Goal: Communication & Community: Answer question/provide support

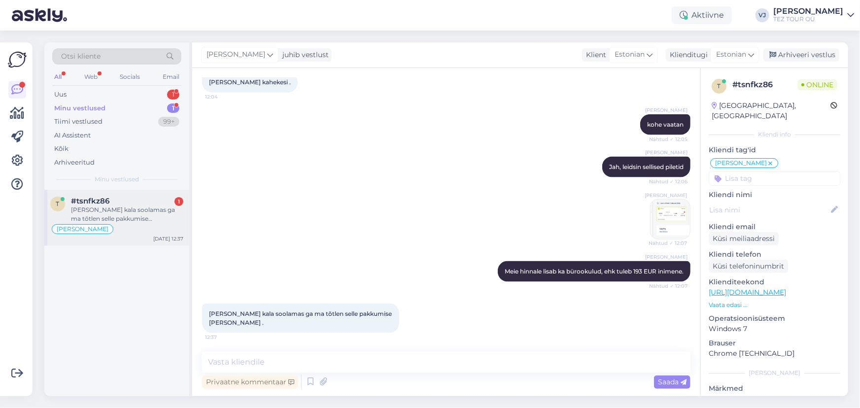
click at [158, 199] on div "#tsnfkz86 1" at bounding box center [127, 201] width 112 height 9
click at [359, 357] on textarea at bounding box center [446, 362] width 489 height 21
type textarea "Arusaadav"
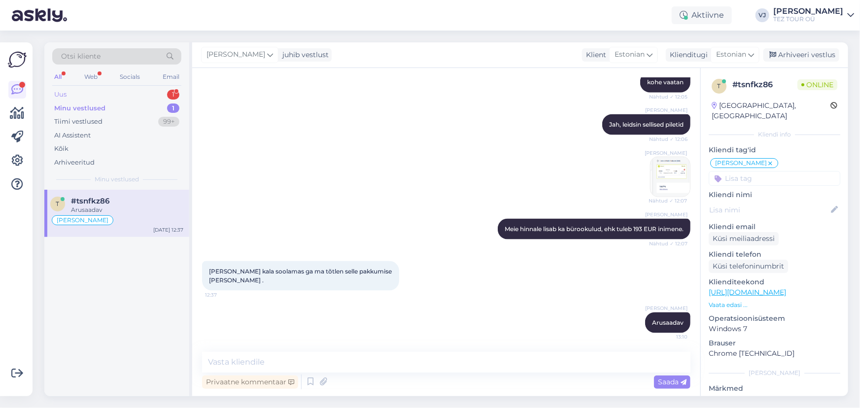
click at [103, 98] on div "Uus 1" at bounding box center [116, 95] width 129 height 14
click at [120, 208] on div "Reisikuupäevad, reisi algus vahemikus [DATE] - [DATE]" at bounding box center [127, 215] width 112 height 18
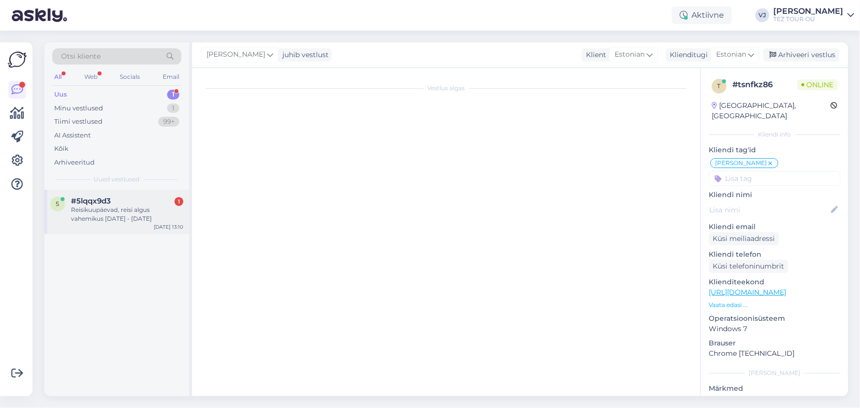
scroll to position [339, 0]
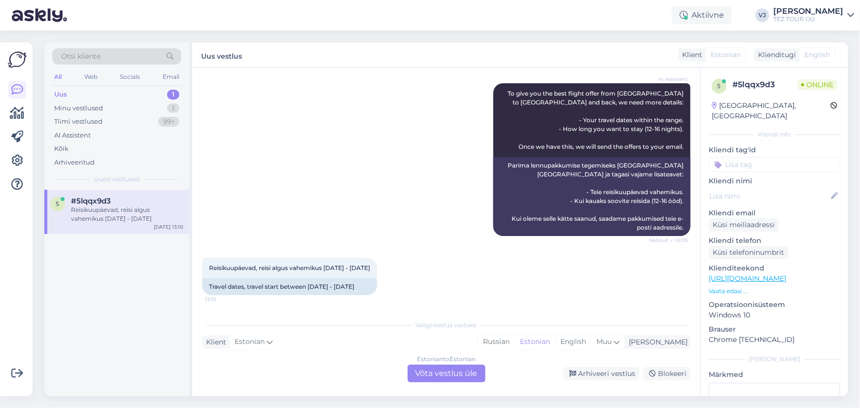
click at [454, 380] on div "Estonian to Estonian Võta vestlus üle" at bounding box center [447, 374] width 78 height 18
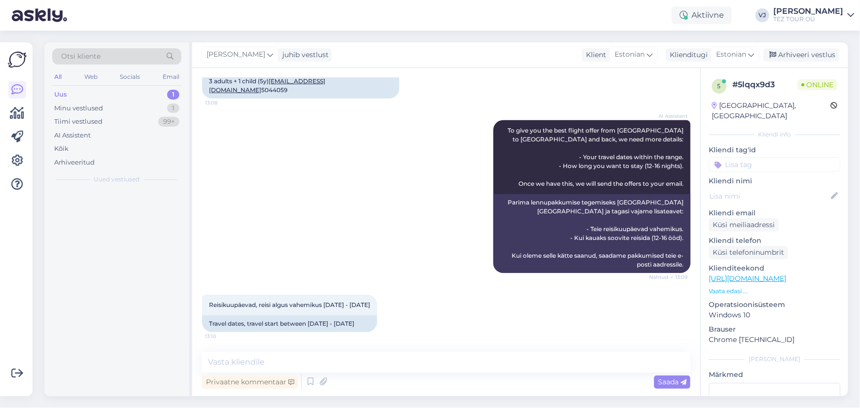
scroll to position [302, 0]
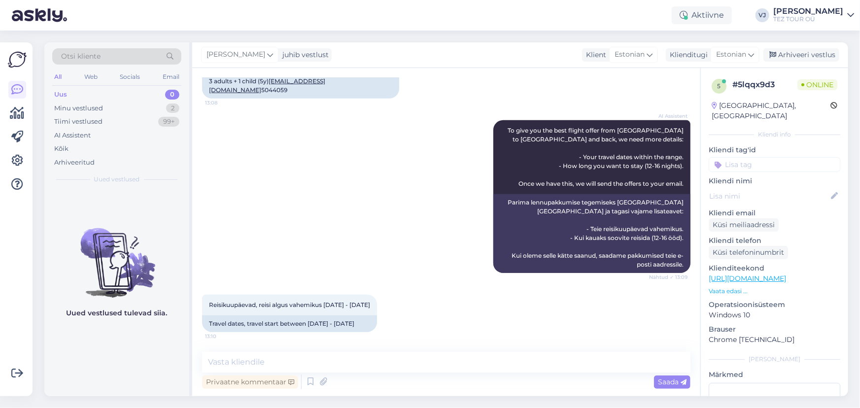
click at [805, 157] on input at bounding box center [775, 164] width 132 height 15
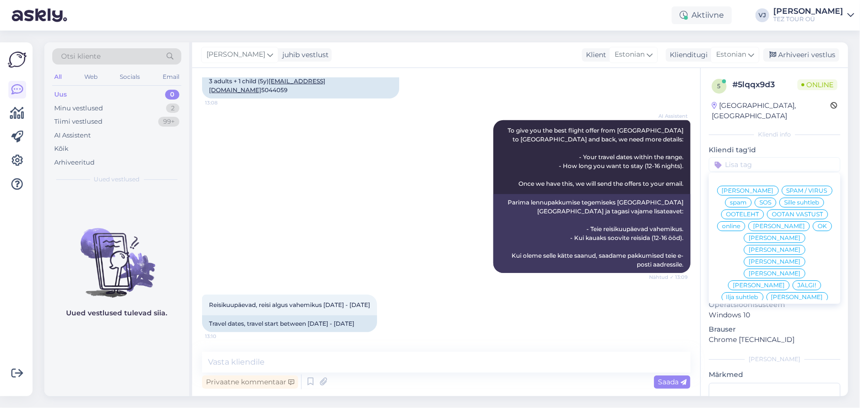
click at [774, 188] on span "[PERSON_NAME]" at bounding box center [748, 191] width 52 height 6
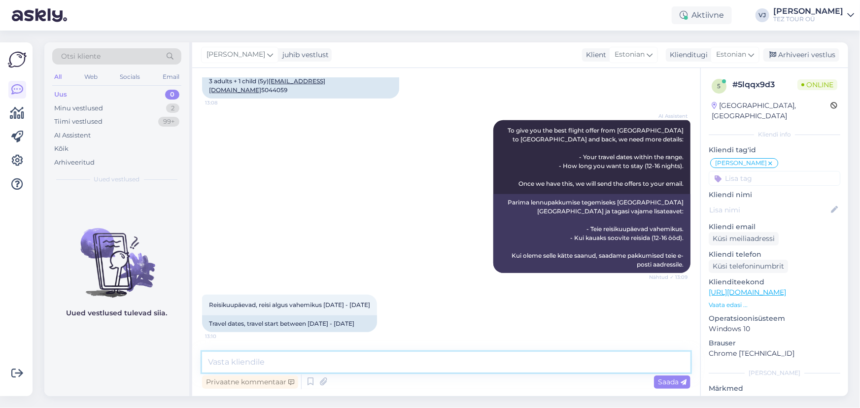
click at [310, 367] on textarea at bounding box center [446, 362] width 489 height 21
type textarea "Tere päevast!"
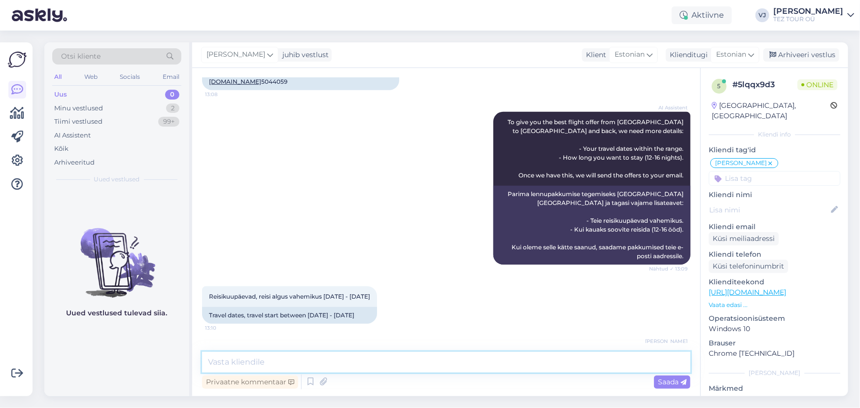
scroll to position [345, 0]
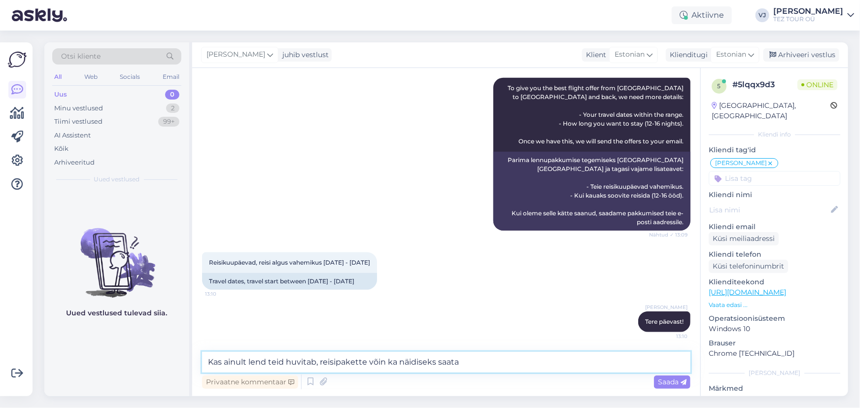
type textarea "Kas ainult lend teid huvitab, reisipakette võin ka näidiseks saata?"
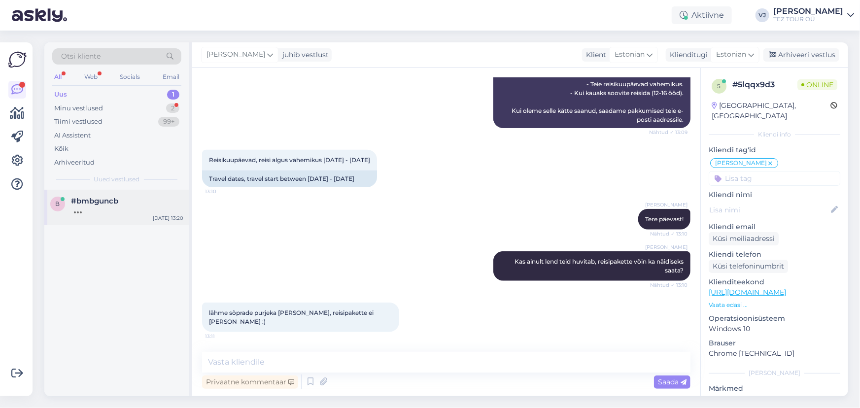
click at [105, 210] on div at bounding box center [127, 210] width 112 height 9
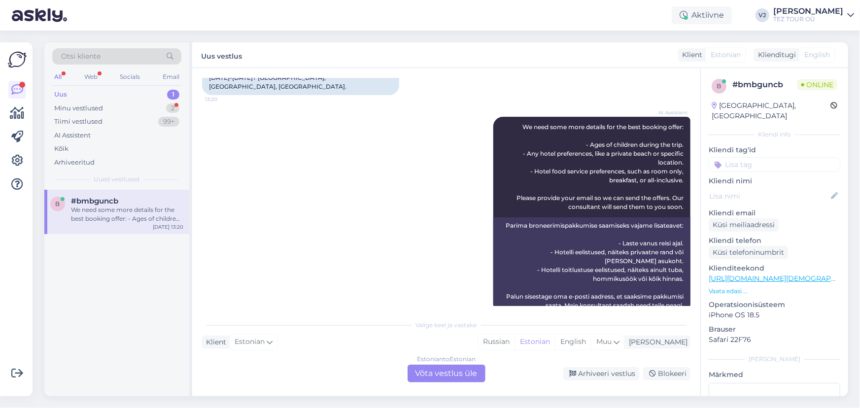
scroll to position [0, 0]
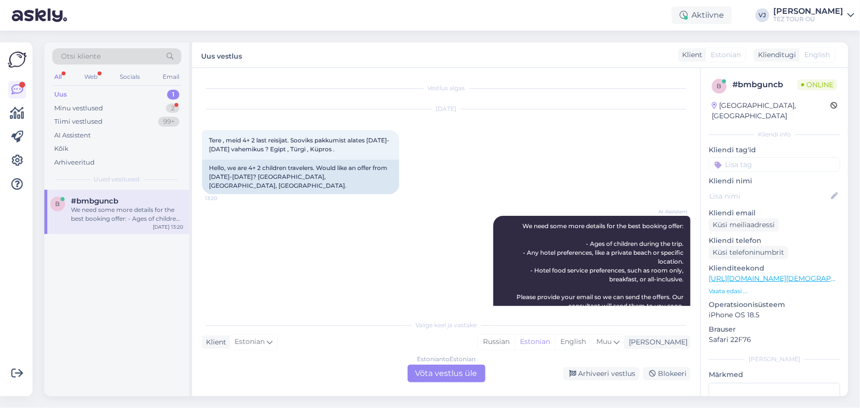
click at [439, 375] on div "Estonian to Estonian Võta vestlus üle" at bounding box center [447, 374] width 78 height 18
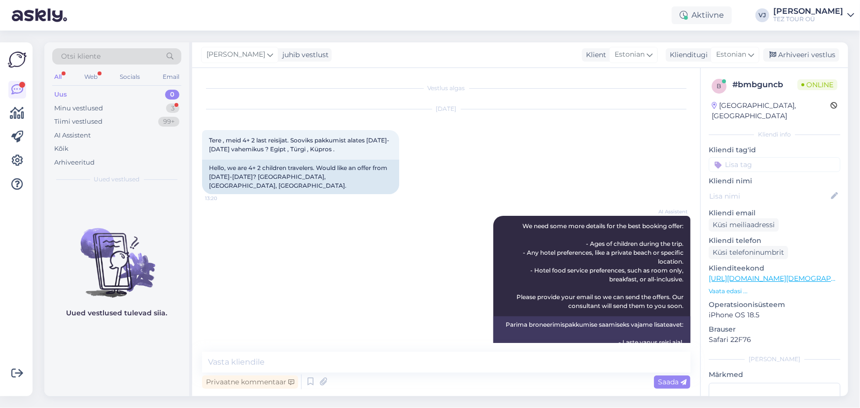
click at [770, 157] on input at bounding box center [775, 164] width 132 height 15
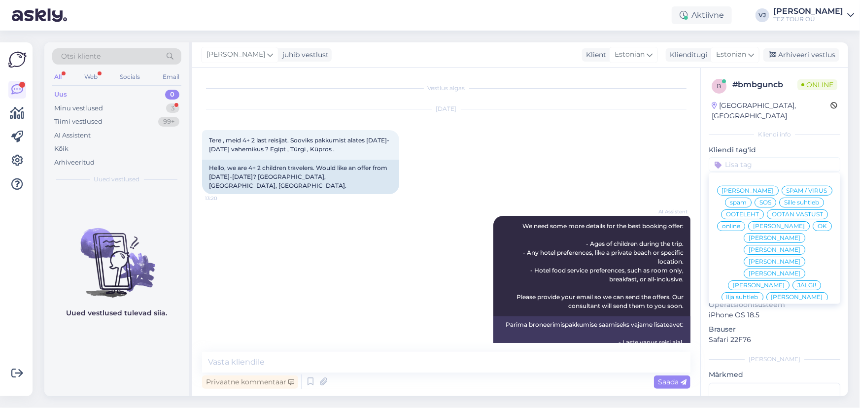
click at [770, 188] on span "[PERSON_NAME]" at bounding box center [748, 191] width 52 height 6
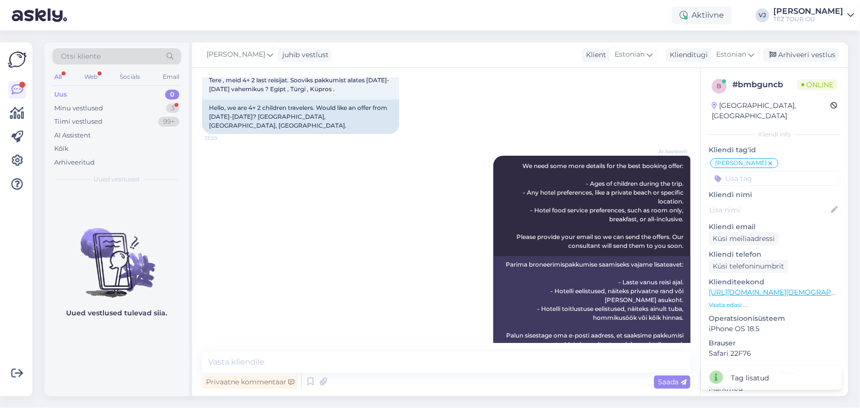
scroll to position [63, 0]
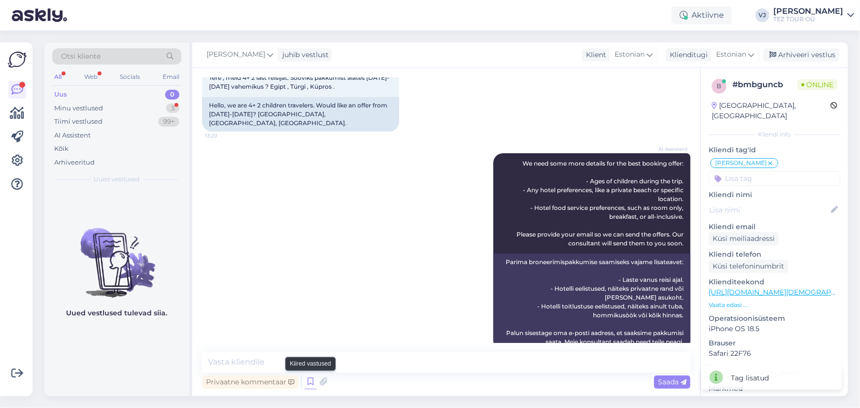
click at [311, 380] on icon at bounding box center [311, 382] width 12 height 15
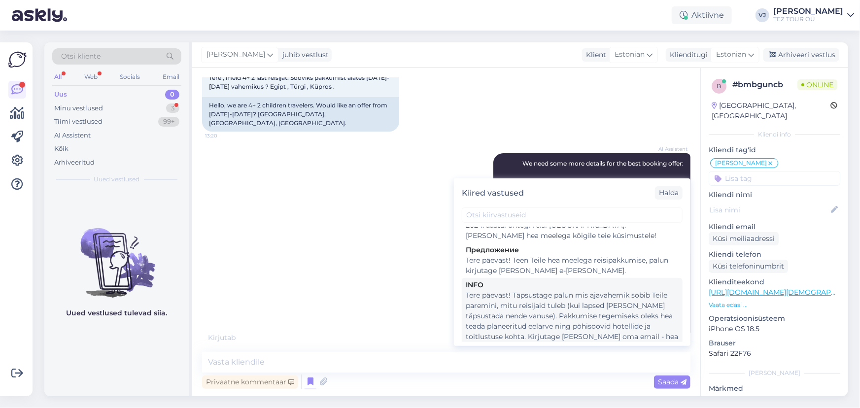
scroll to position [0, 0]
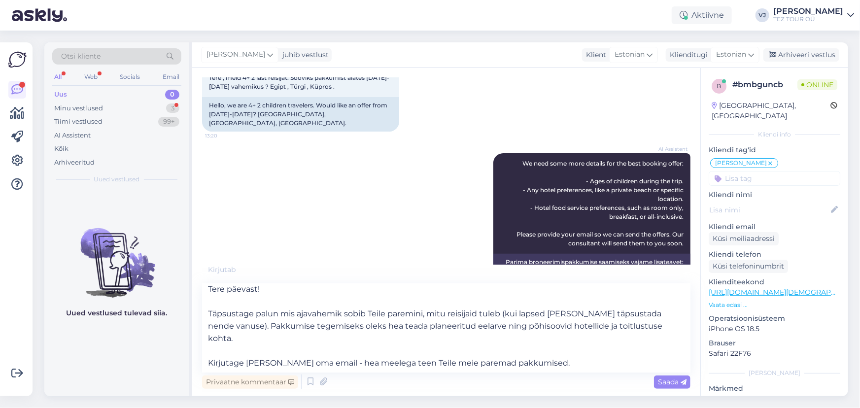
scroll to position [5, 0]
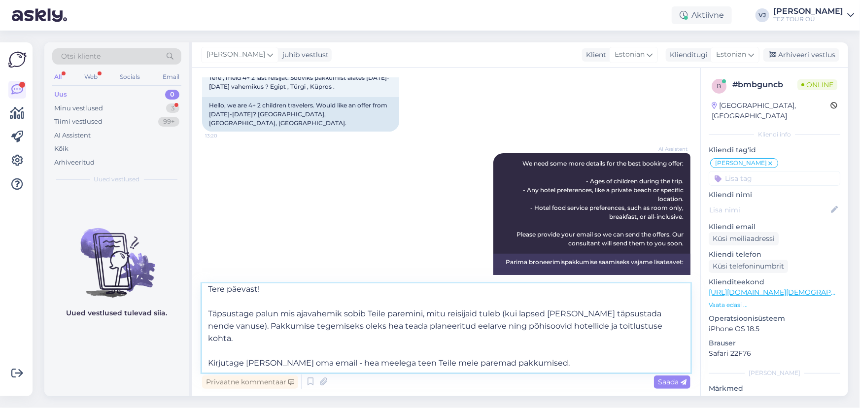
drag, startPoint x: 259, startPoint y: 315, endPoint x: 244, endPoint y: 326, distance: 19.0
click at [244, 326] on textarea "Tere päevast! Täpsustage palun mis ajavahemik sobib Teile paremini, mitu reisij…" at bounding box center [446, 328] width 489 height 89
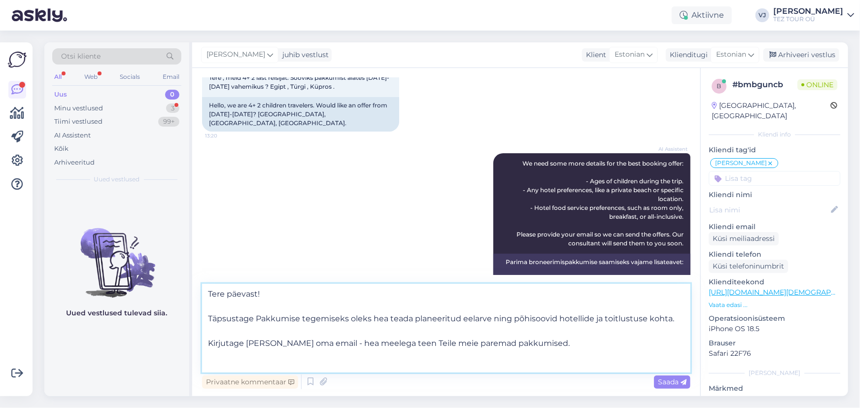
scroll to position [0, 0]
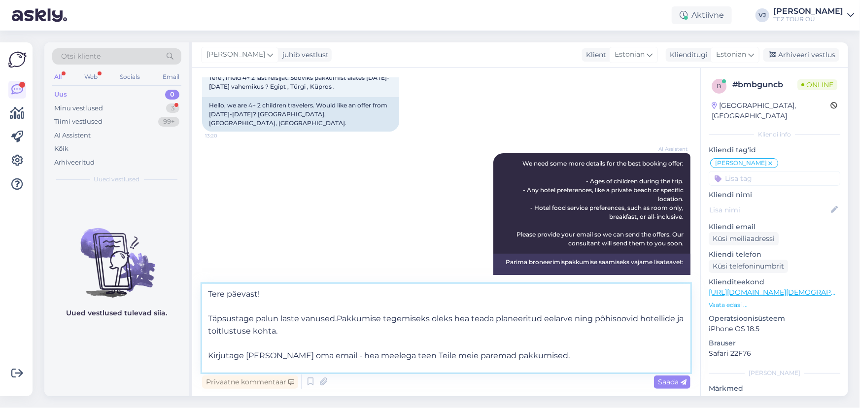
type textarea "Tere päevast! Täpsustage palun laste vanused. Pakkumise tegemiseks oleks hea te…"
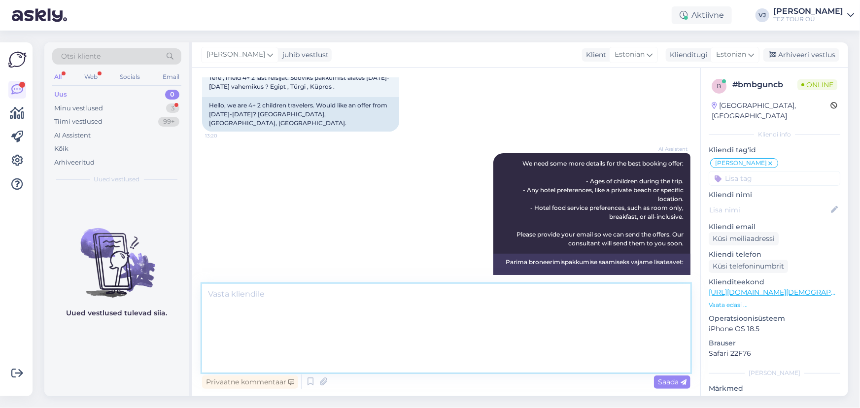
scroll to position [167, 0]
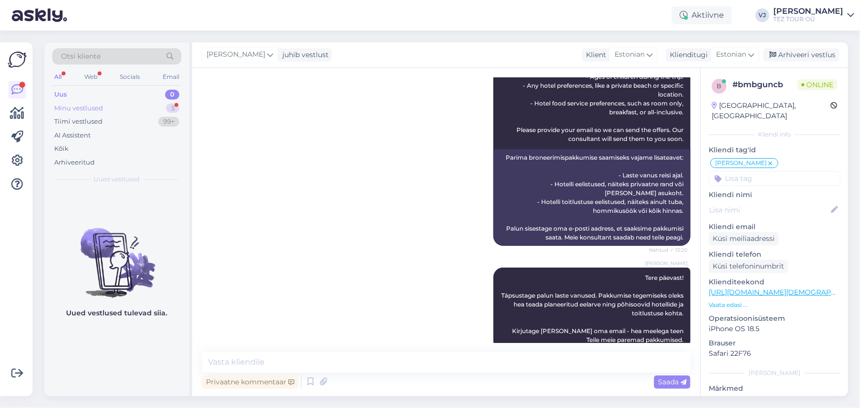
click at [110, 105] on div "Minu vestlused 3" at bounding box center [116, 109] width 129 height 14
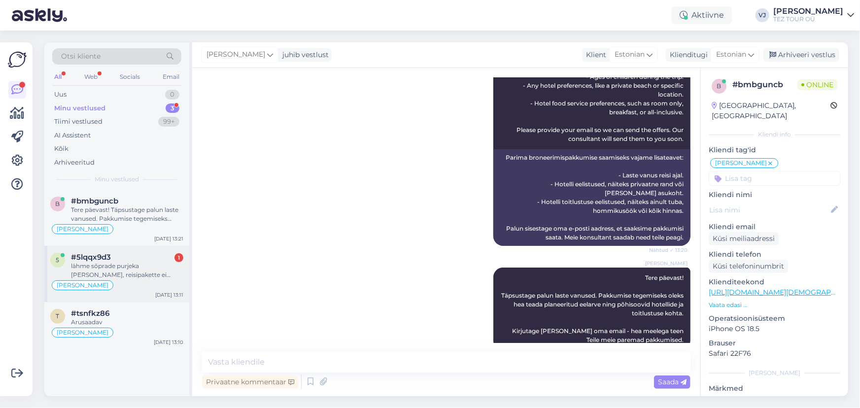
click at [122, 256] on div "#5lqqx9d3 1" at bounding box center [127, 257] width 112 height 9
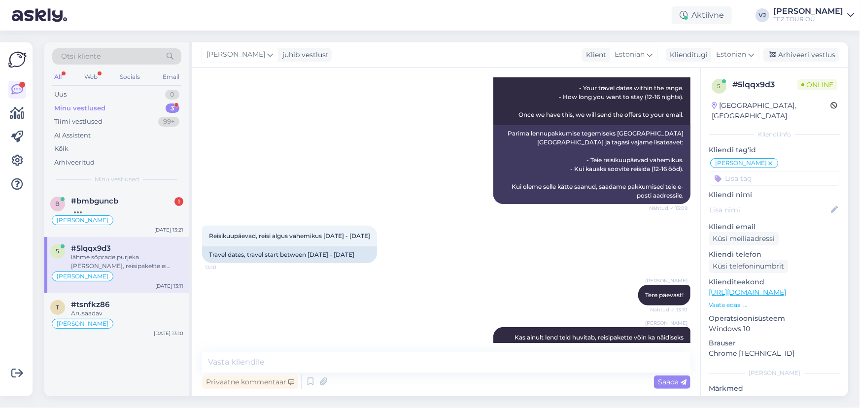
scroll to position [447, 0]
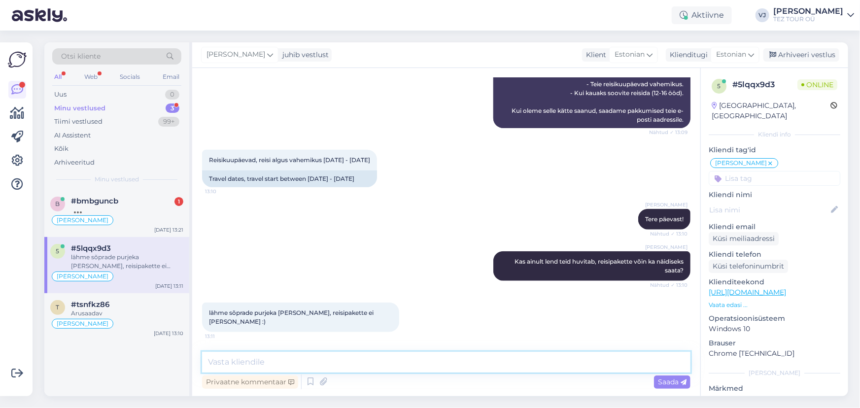
click at [345, 363] on textarea at bounding box center [446, 362] width 489 height 21
type textarea "C"
type textarea "Varsti saadan teile lennupilette hinnnad"
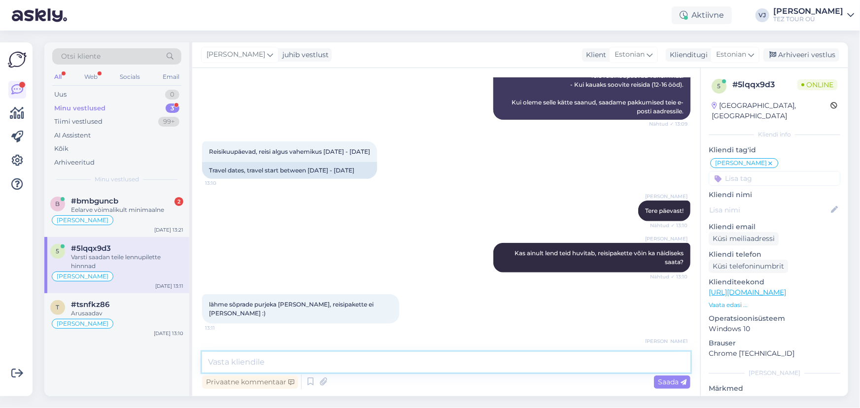
scroll to position [490, 0]
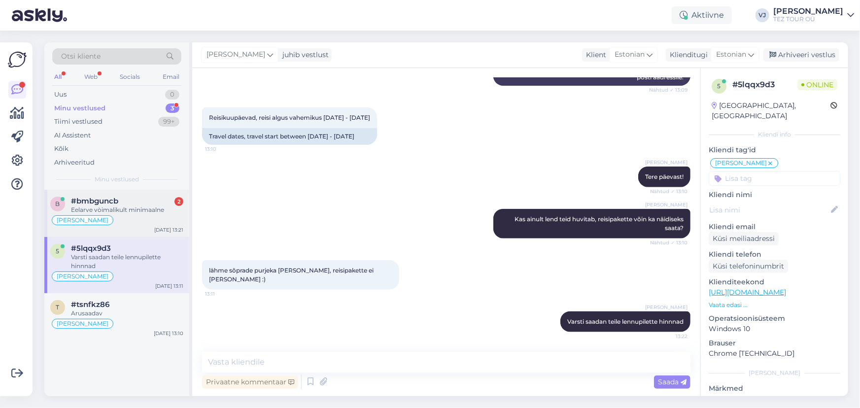
click at [108, 203] on span "#bmbguncb" at bounding box center [94, 201] width 47 height 9
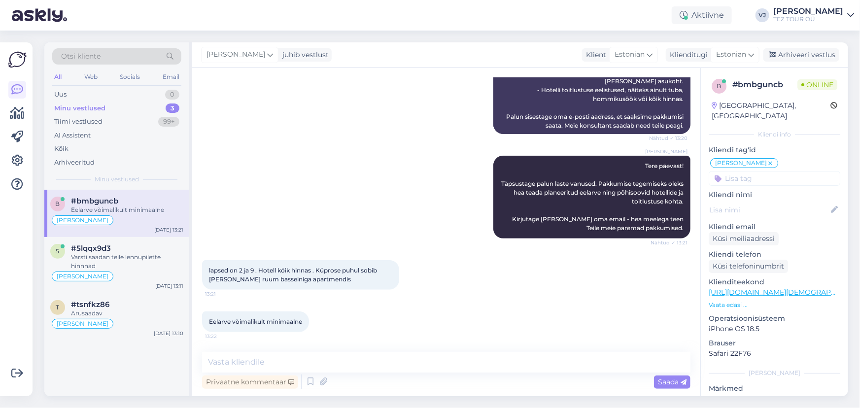
scroll to position [261, 0]
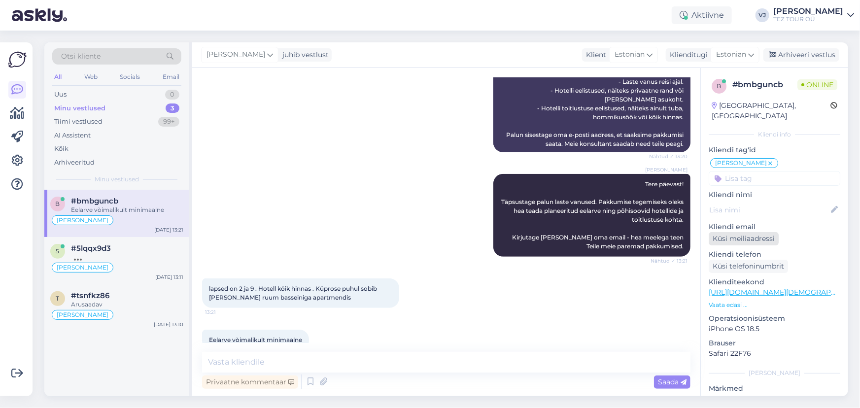
click at [737, 232] on div "Küsi meiliaadressi" at bounding box center [744, 238] width 70 height 13
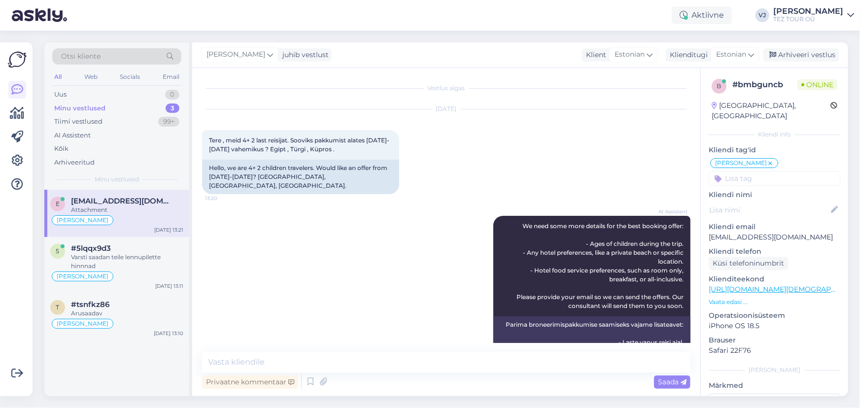
scroll to position [312, 0]
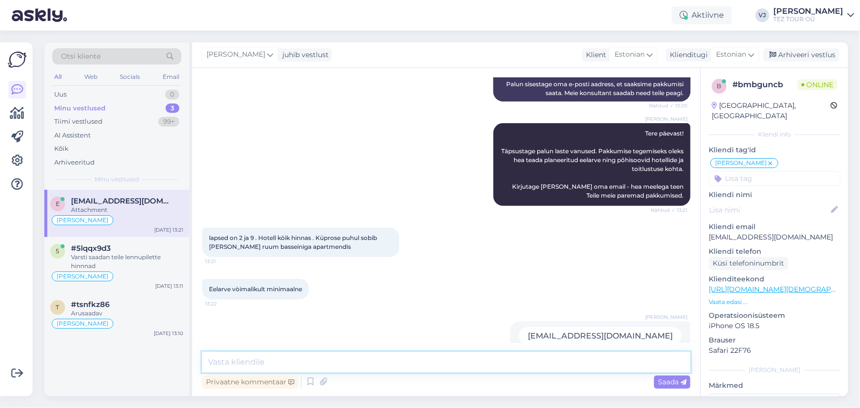
click at [275, 362] on textarea at bounding box center [446, 362] width 489 height 21
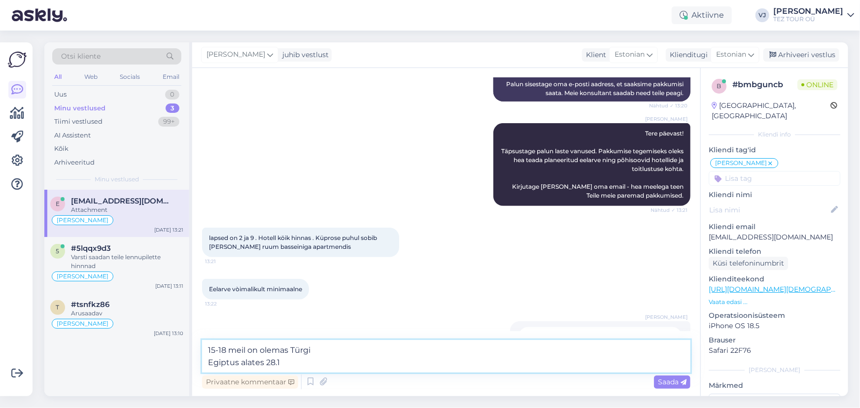
type textarea "15-18 meil on olemas Türgi Egiptus alates 28.10"
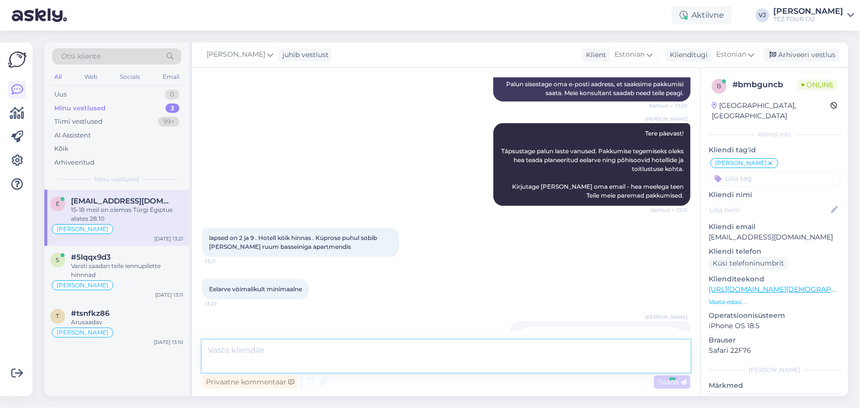
scroll to position [363, 0]
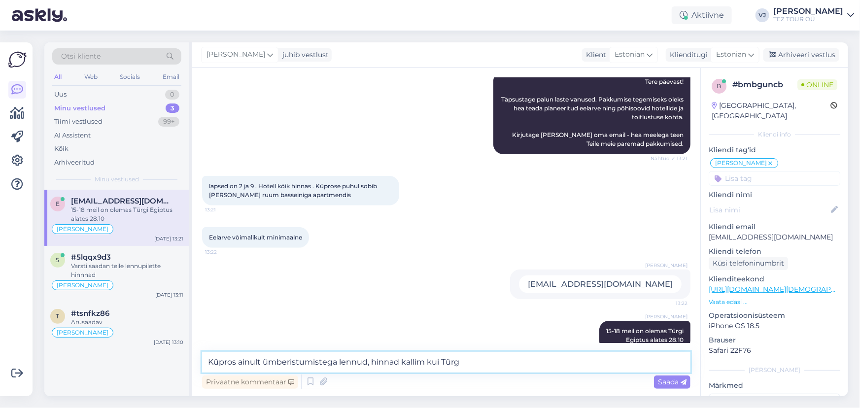
type textarea "Küpros ainult ümberistumistega lennud, hinnad kallim [PERSON_NAME]"
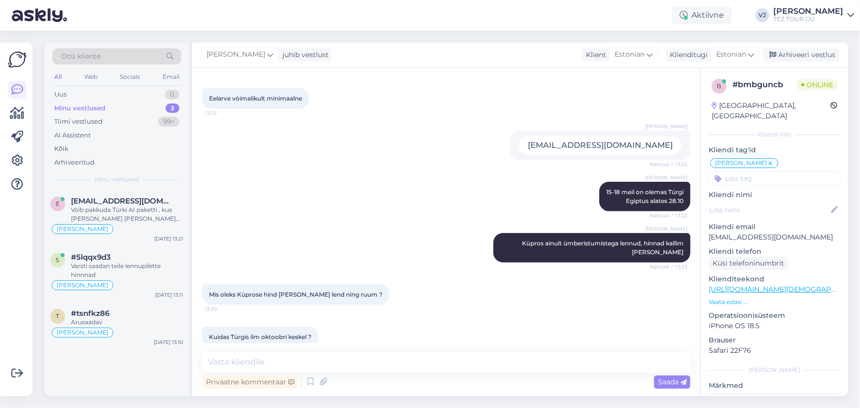
scroll to position [542, 0]
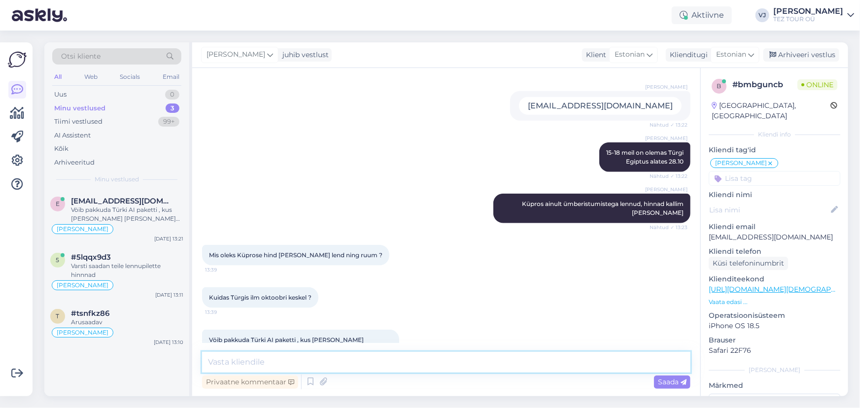
click at [312, 363] on textarea at bounding box center [446, 362] width 489 height 21
click at [341, 365] on textarea at bounding box center [446, 362] width 489 height 21
type textarea "Varsti saadan pakkumised teie emaili"
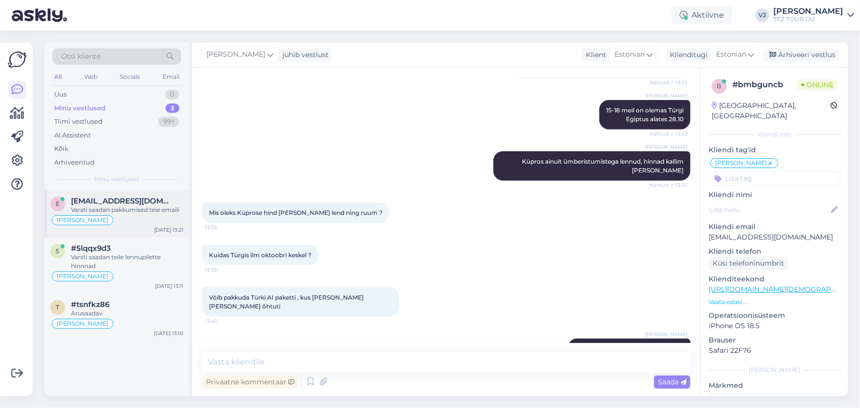
click at [126, 236] on div "e [EMAIL_ADDRESS][DOMAIN_NAME] Varsti saadan pakkumised teie emaili [PERSON_NAM…" at bounding box center [116, 265] width 145 height 151
click at [123, 304] on div "#tsnfkz86" at bounding box center [127, 304] width 112 height 9
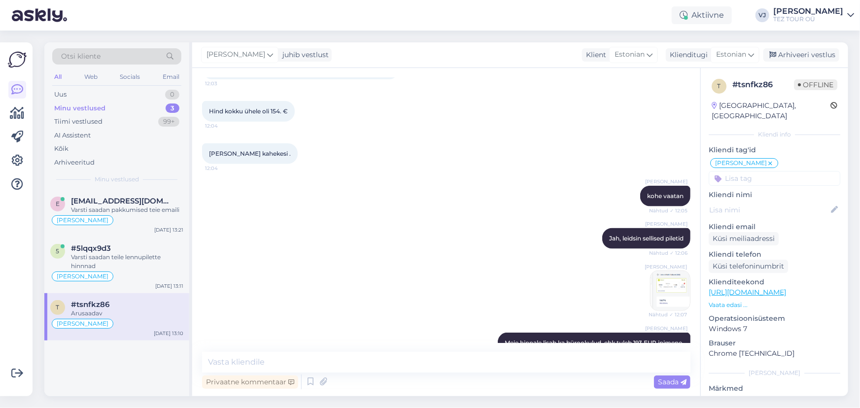
scroll to position [698, 0]
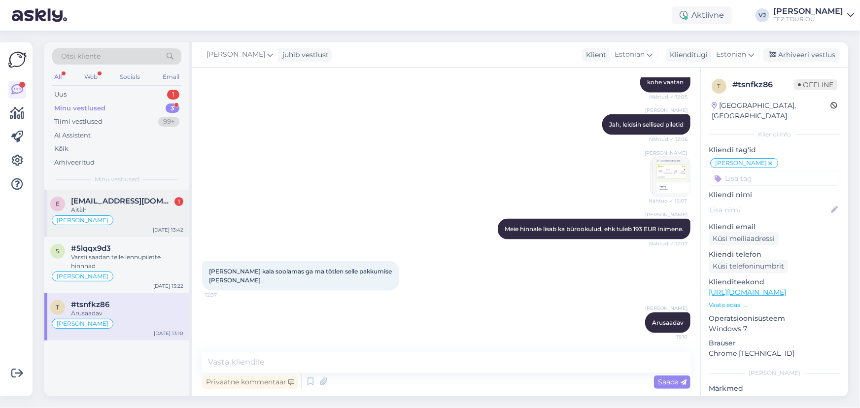
click at [111, 199] on span "[EMAIL_ADDRESS][DOMAIN_NAME]" at bounding box center [122, 201] width 103 height 9
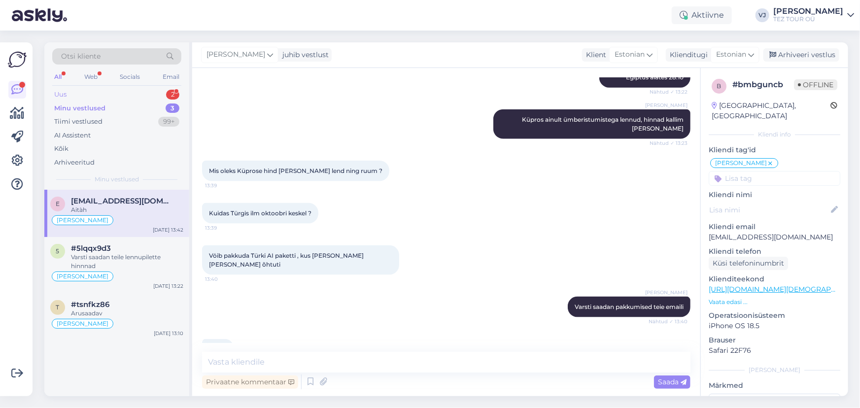
click at [131, 88] on div "Uus 2" at bounding box center [116, 95] width 129 height 14
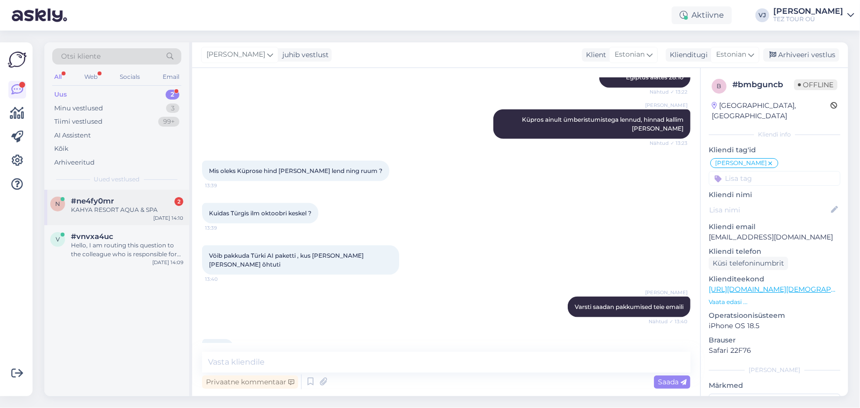
click at [117, 201] on div "#ne4fy0mr 2" at bounding box center [127, 201] width 112 height 9
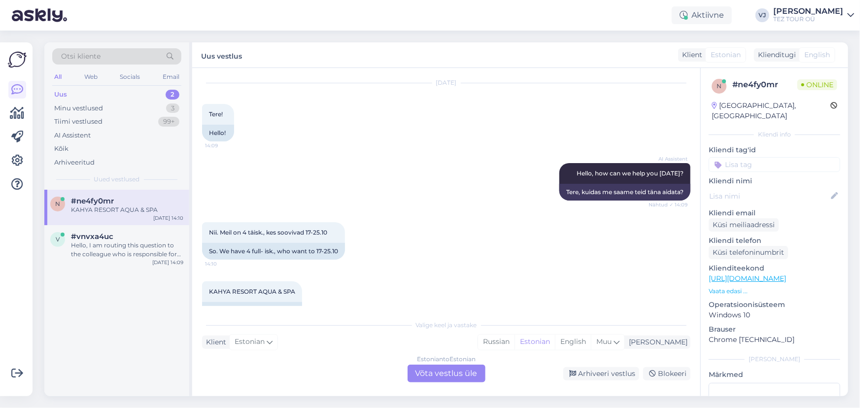
scroll to position [49, 0]
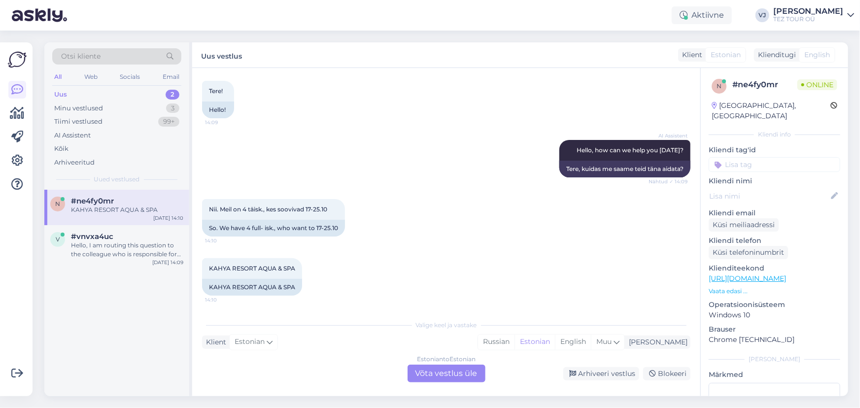
click at [463, 377] on div "Estonian to Estonian Võta vestlus üle" at bounding box center [447, 374] width 78 height 18
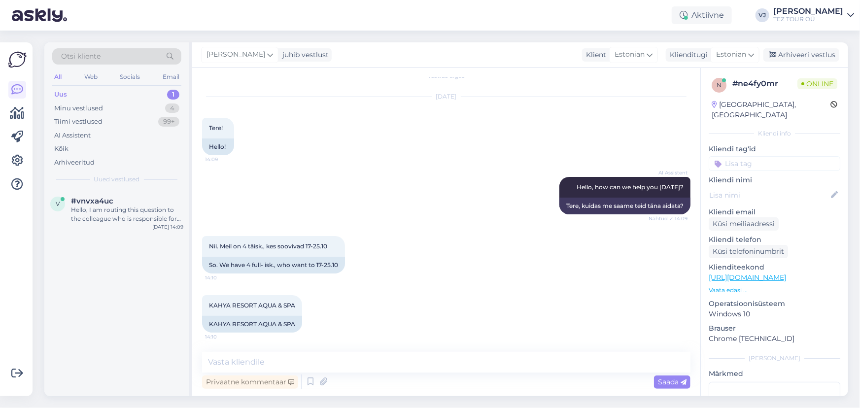
scroll to position [2, 0]
click at [778, 155] on input at bounding box center [775, 162] width 132 height 15
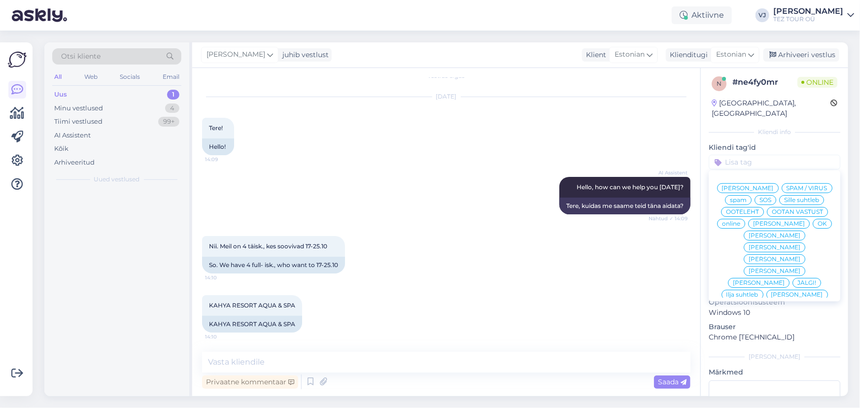
scroll to position [108, 0]
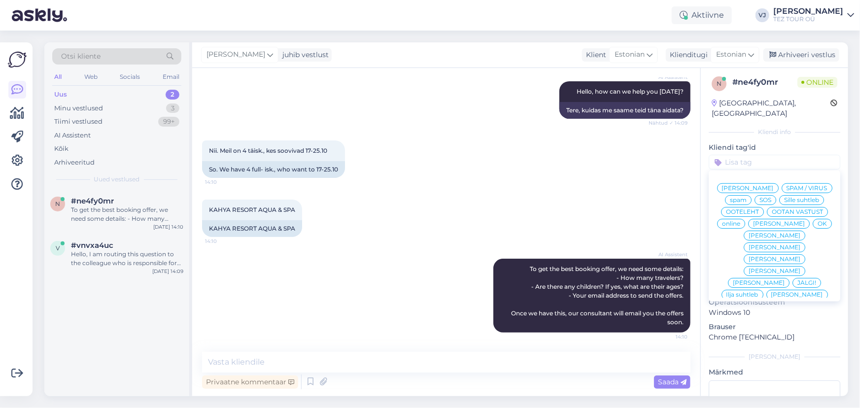
click at [779, 183] on div "[PERSON_NAME]" at bounding box center [748, 188] width 62 height 10
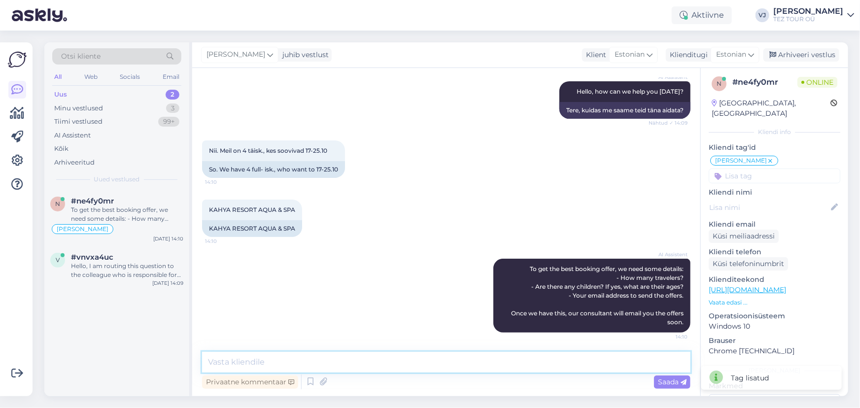
click at [284, 364] on textarea at bounding box center [446, 362] width 489 height 21
type textarea "Tere päevast!"
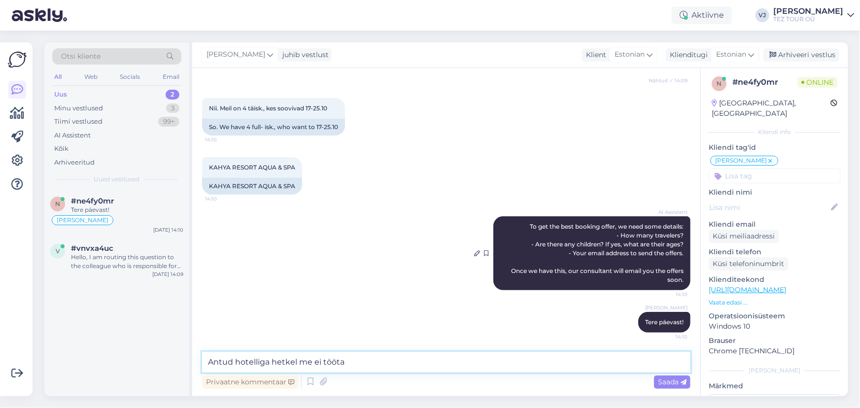
type textarea "Antud hotelliga hetkel me ei tööta"
drag, startPoint x: 373, startPoint y: 367, endPoint x: 197, endPoint y: 354, distance: 177.0
click at [197, 354] on div "Vestlus algas [DATE] Tere! 14:09 Hello! AI Assistent Hello, how can we help you…" at bounding box center [446, 232] width 508 height 328
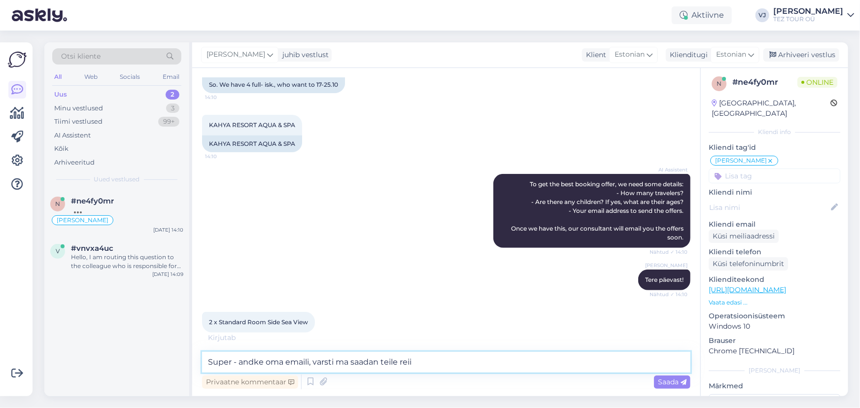
scroll to position [203, 0]
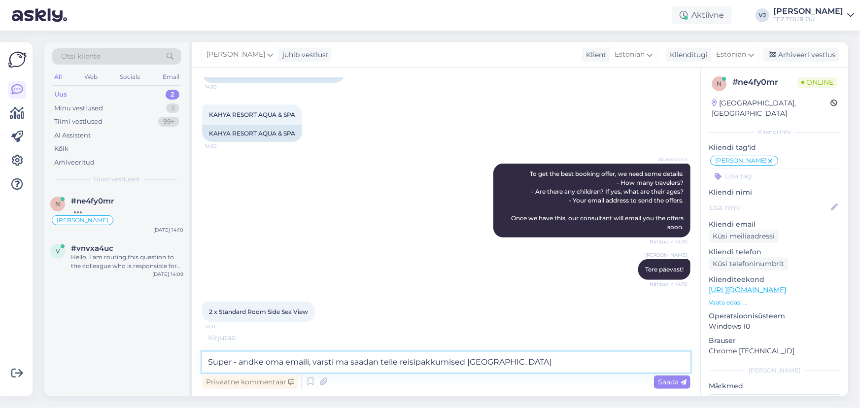
type textarea "Super - andke oma emaili, varsti ma saadan teile reisipakkumised [GEOGRAPHIC_DA…"
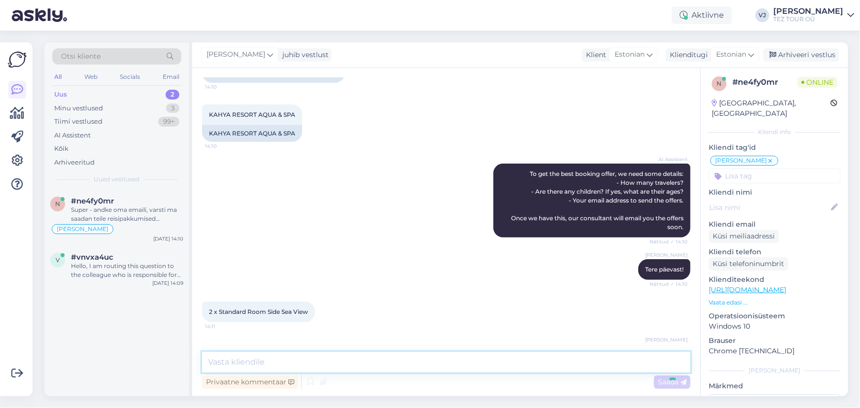
scroll to position [244, 0]
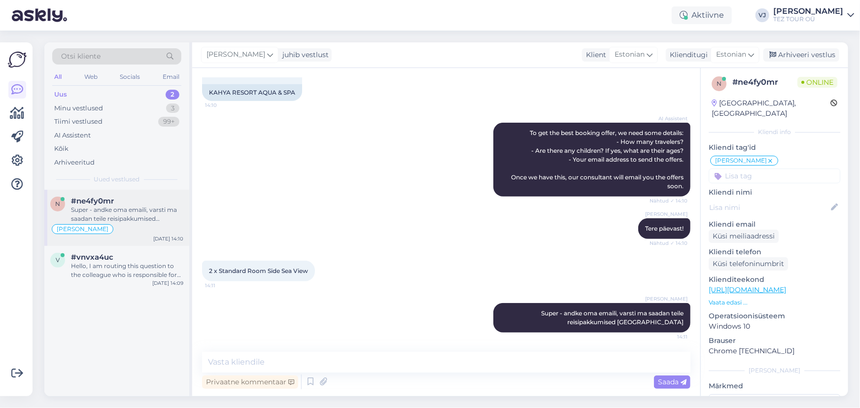
click at [156, 222] on div "Super - andke oma emaili, varsti ma saadan teile reisipakkumised [GEOGRAPHIC_DA…" at bounding box center [127, 215] width 112 height 18
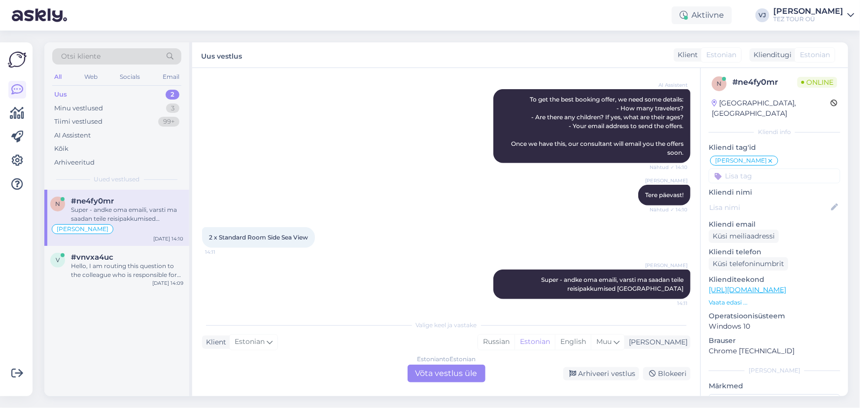
click at [146, 74] on div "All Web Socials Email" at bounding box center [116, 78] width 129 height 15
click at [145, 94] on div "Uus 2" at bounding box center [116, 95] width 129 height 14
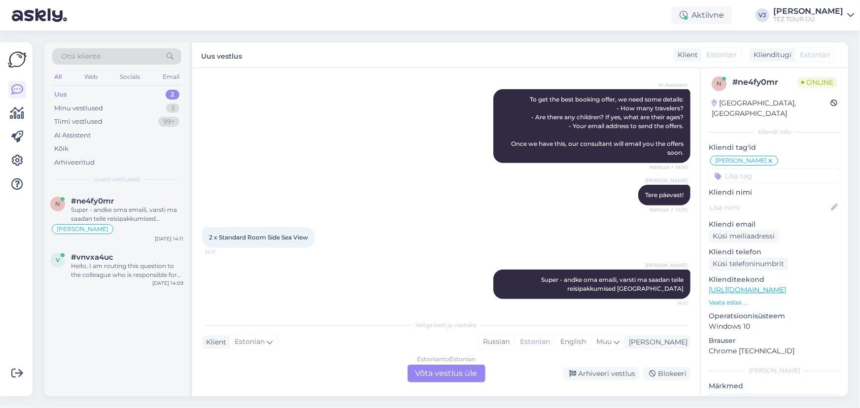
click at [120, 95] on div "Uus 2" at bounding box center [116, 95] width 129 height 14
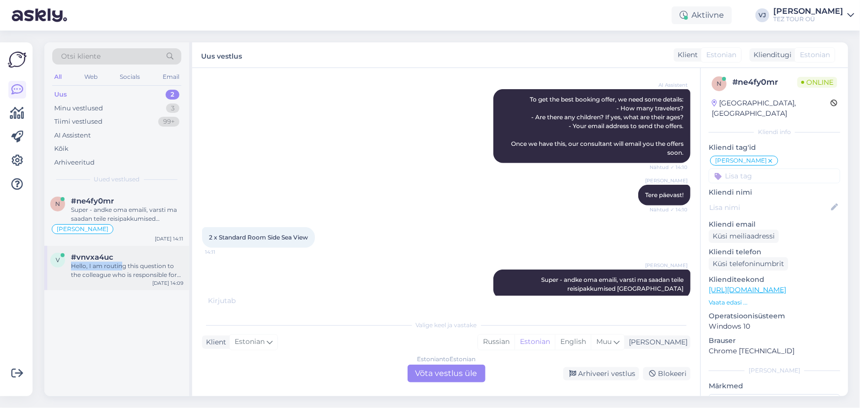
click at [123, 261] on div "#vnvxa4uc Hello, I am routing this question to the colleague who is responsible…" at bounding box center [127, 266] width 112 height 27
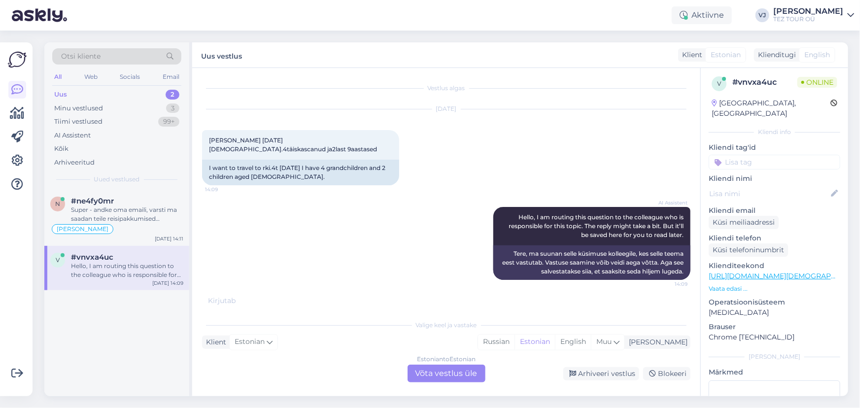
click at [457, 374] on div "Estonian to Estonian Võta vestlus üle" at bounding box center [447, 374] width 78 height 18
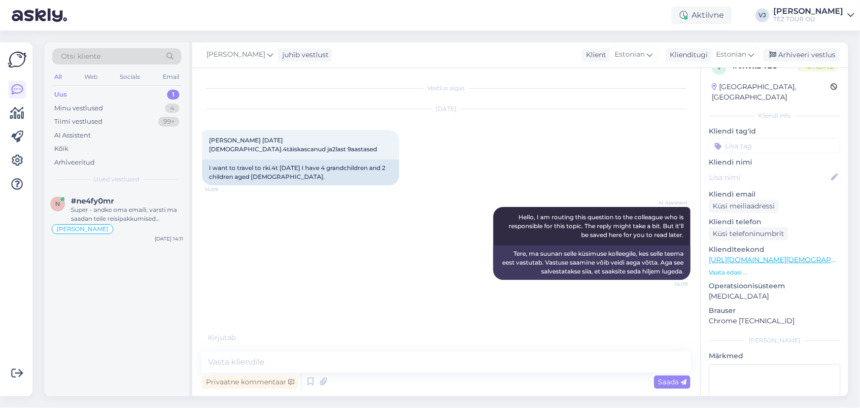
click at [786, 139] on input at bounding box center [775, 146] width 132 height 15
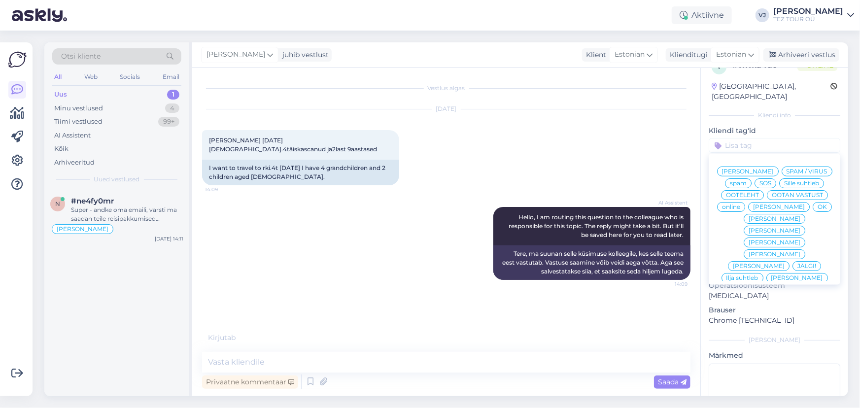
scroll to position [20, 0]
click at [772, 168] on span "[PERSON_NAME]" at bounding box center [748, 171] width 52 height 6
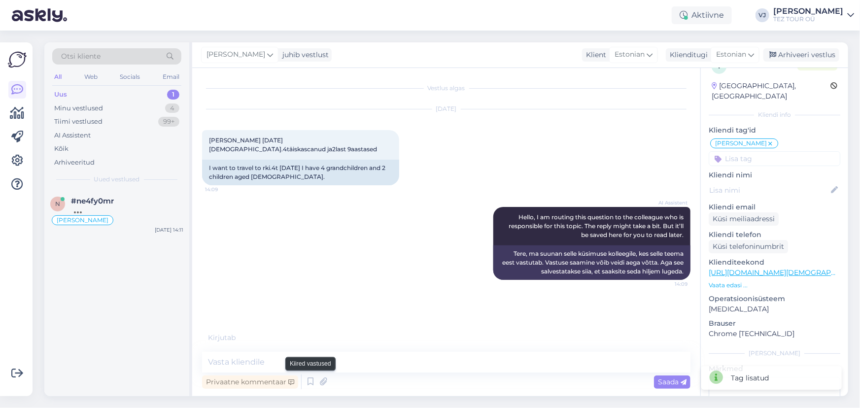
click at [301, 381] on div at bounding box center [301, 382] width 0 height 15
click at [305, 380] on icon at bounding box center [311, 382] width 12 height 15
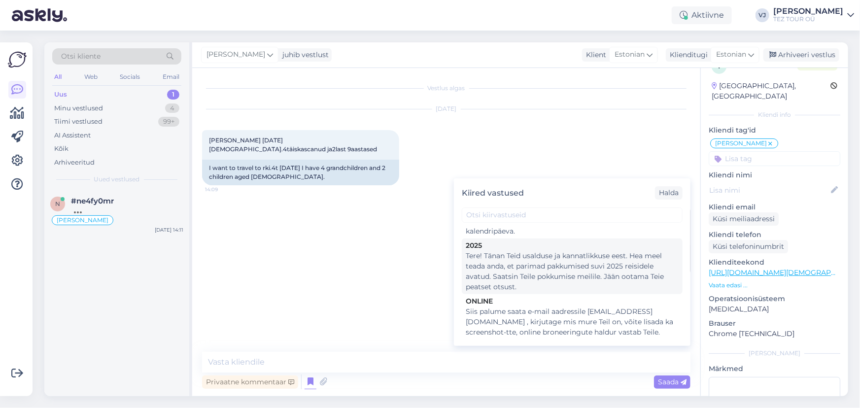
scroll to position [222, 0]
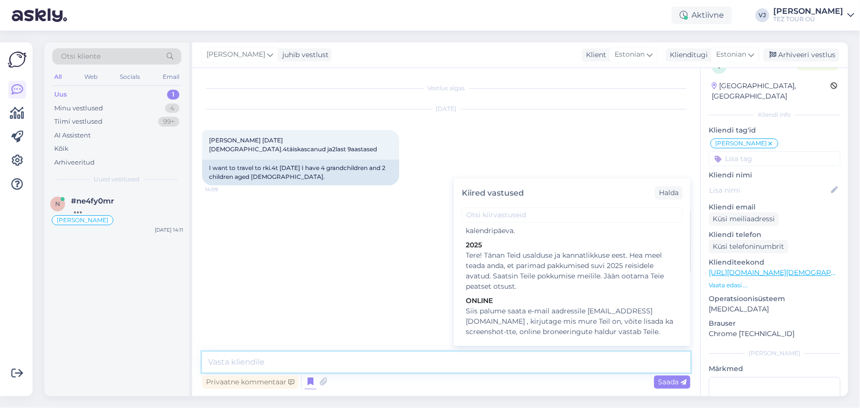
click at [336, 362] on textarea at bounding box center [446, 362] width 489 height 21
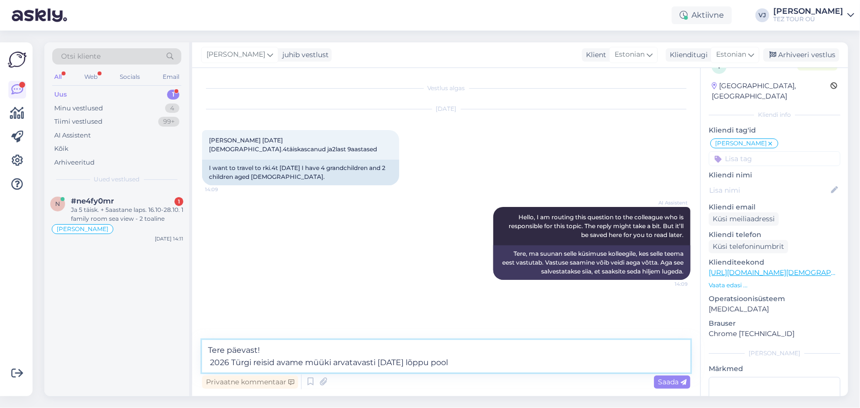
type textarea "Tere päevast! 2026 Türgi reisid avame müüki arvatavasti [DATE] lõppu pool."
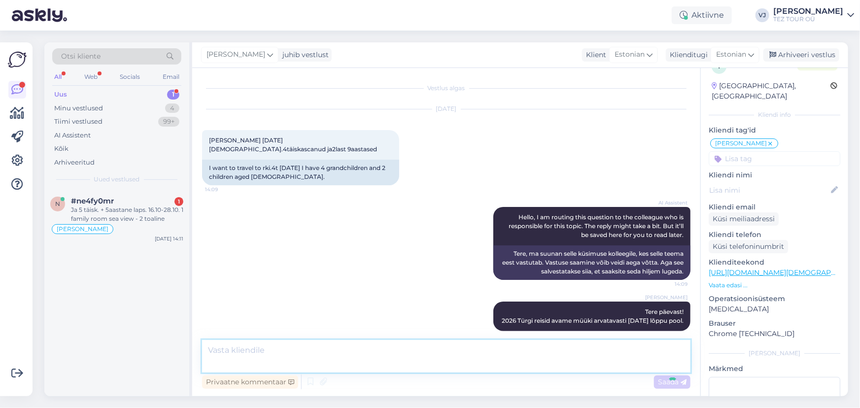
scroll to position [0, 0]
click at [122, 216] on div "Ja 5 täisk. + 5aastane laps. 16.10-28.10. 1 family room sea view - 2 toaline" at bounding box center [127, 215] width 112 height 18
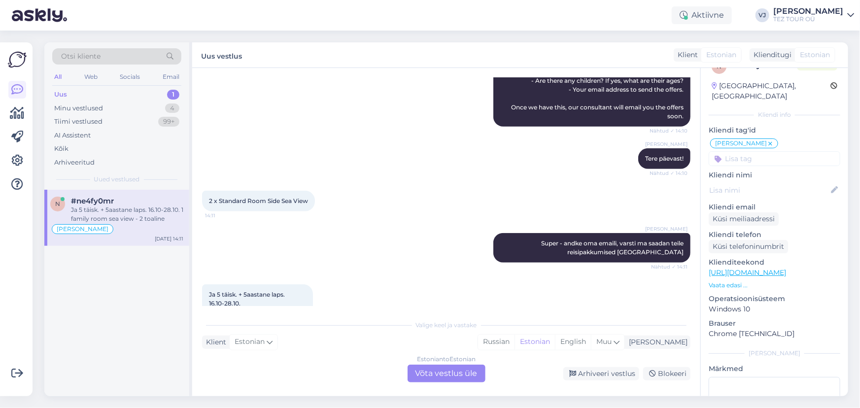
scroll to position [341, 0]
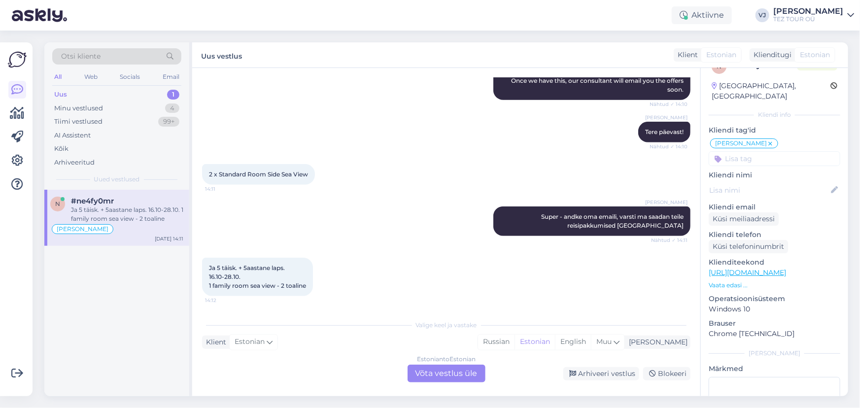
click at [452, 372] on div "Estonian to Estonian Võta vestlus üle" at bounding box center [447, 374] width 78 height 18
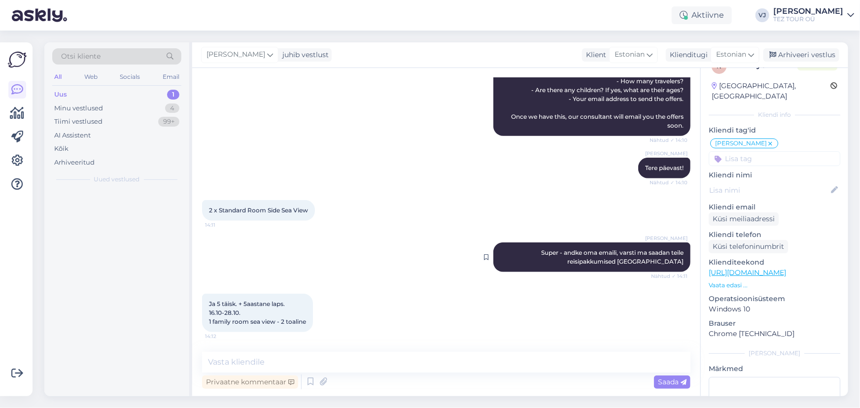
scroll to position [304, 0]
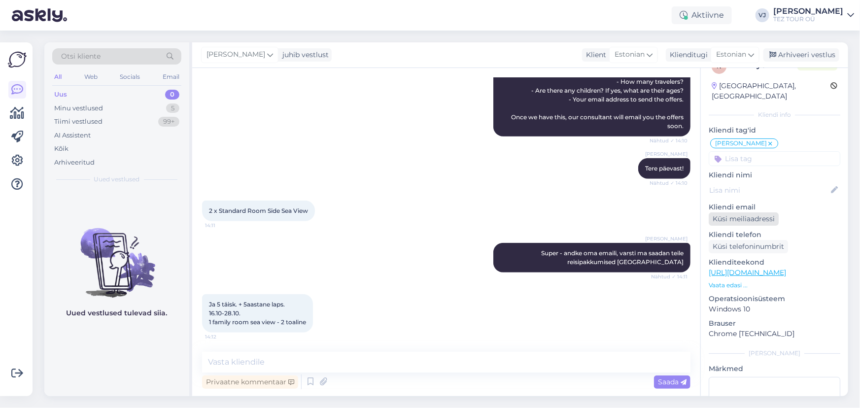
click at [723, 213] on div "Küsi meiliaadressi" at bounding box center [744, 219] width 70 height 13
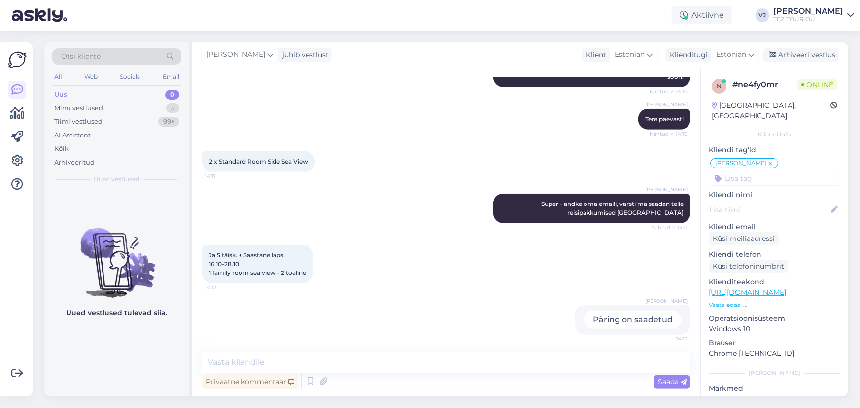
scroll to position [355, 0]
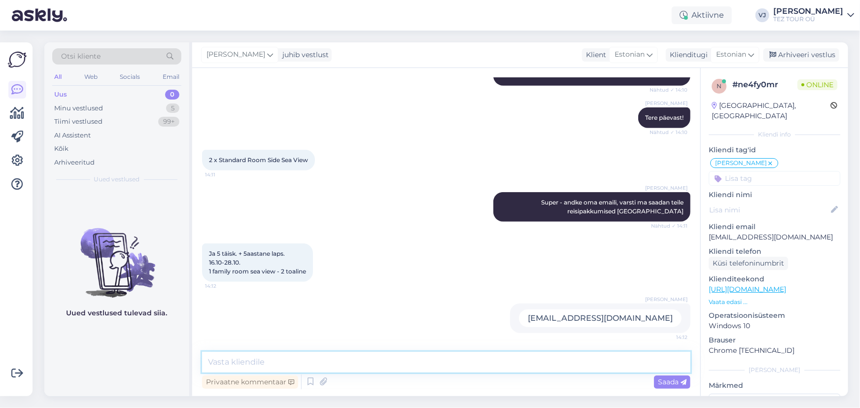
click at [330, 364] on textarea at bounding box center [446, 362] width 489 height 21
type textarea "Tänan; kohe saadan pakkumised teile"
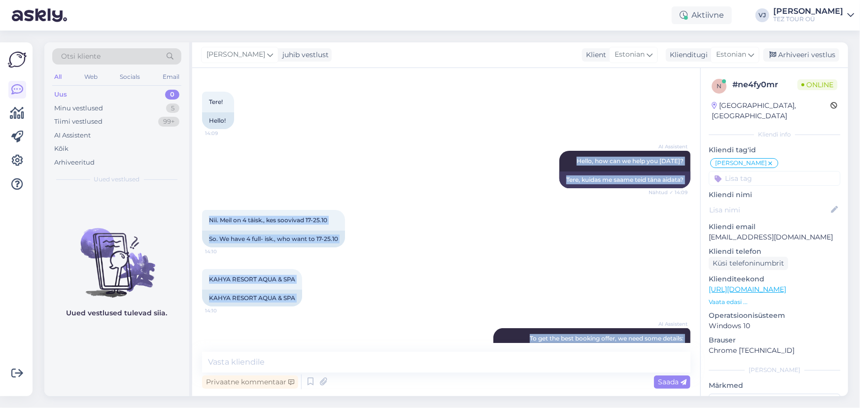
scroll to position [0, 0]
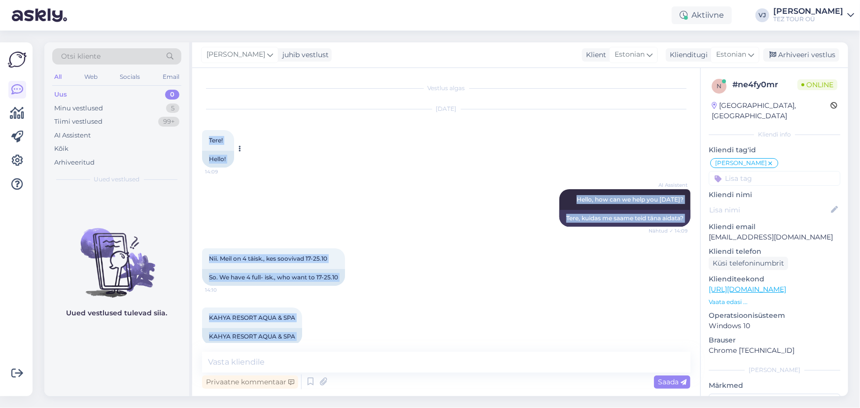
drag, startPoint x: 680, startPoint y: 322, endPoint x: 205, endPoint y: 130, distance: 512.3
click at [205, 130] on div "Vestlus algas [DATE] Tere! 14:09 Hello! AI Assistent Hello, how can we help you…" at bounding box center [451, 210] width 498 height 265
copy div "Tere! 14:09 Hello! AI Assistent Hello, how can we help you [DATE]? Nähtud ✓ 14:…"
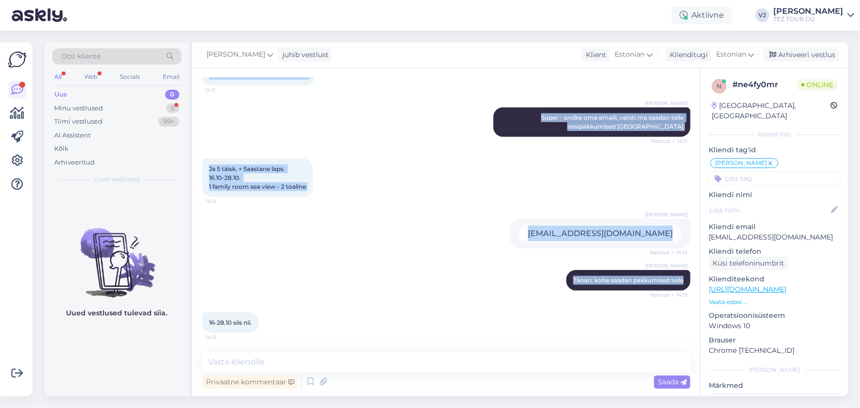
drag, startPoint x: 591, startPoint y: 235, endPoint x: 581, endPoint y: 235, distance: 10.4
click at [583, 235] on div "[EMAIL_ADDRESS][DOMAIN_NAME]" at bounding box center [600, 234] width 163 height 18
click at [582, 233] on div "[EMAIL_ADDRESS][DOMAIN_NAME]" at bounding box center [600, 234] width 163 height 18
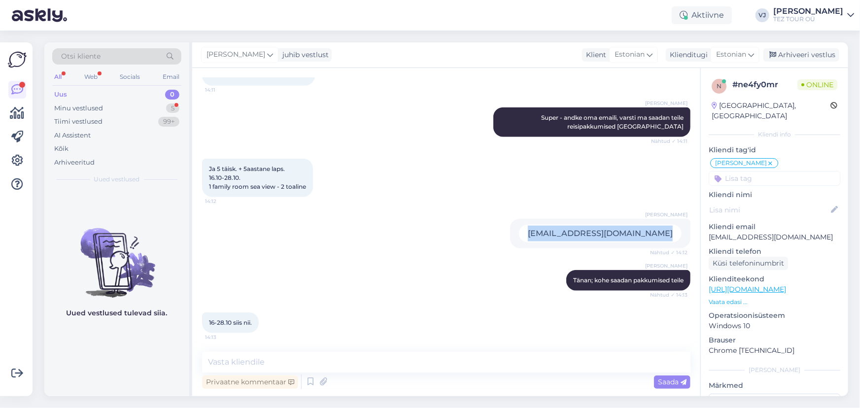
click at [582, 233] on div "[EMAIL_ADDRESS][DOMAIN_NAME]" at bounding box center [600, 234] width 163 height 18
click at [666, 243] on div "[PERSON_NAME] [EMAIL_ADDRESS][DOMAIN_NAME] Nähtud ✓ 14:12" at bounding box center [600, 234] width 180 height 30
drag, startPoint x: 675, startPoint y: 235, endPoint x: 669, endPoint y: 234, distance: 5.4
click at [674, 234] on div "[EMAIL_ADDRESS][DOMAIN_NAME]" at bounding box center [600, 234] width 163 height 18
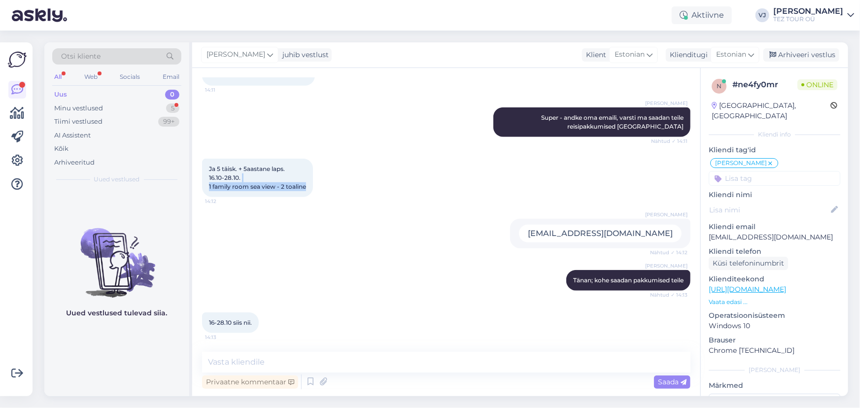
click at [633, 181] on div "Ja 5 täisk. + 5aastane laps. 16.10-28.10. 1 family room sea view - 2 toaline 14…" at bounding box center [446, 178] width 489 height 60
click at [640, 235] on div "[EMAIL_ADDRESS][DOMAIN_NAME]" at bounding box center [600, 234] width 163 height 18
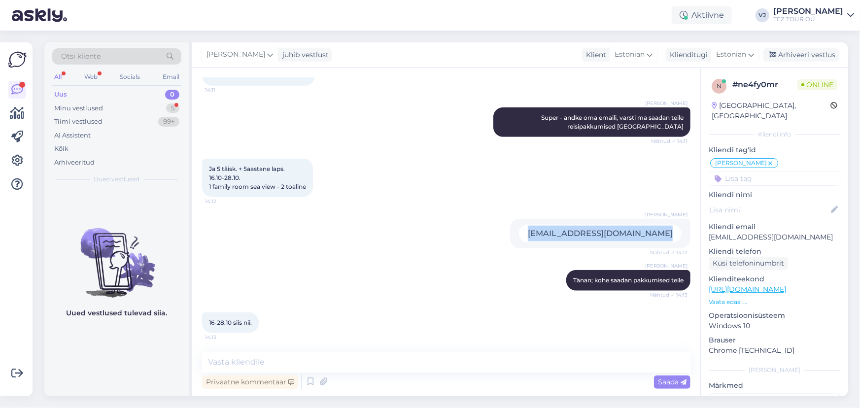
click at [640, 235] on div "[EMAIL_ADDRESS][DOMAIN_NAME]" at bounding box center [600, 234] width 163 height 18
copy div "[EMAIL_ADDRESS][DOMAIN_NAME] Nähtud ✓ 14:12 [PERSON_NAME]"
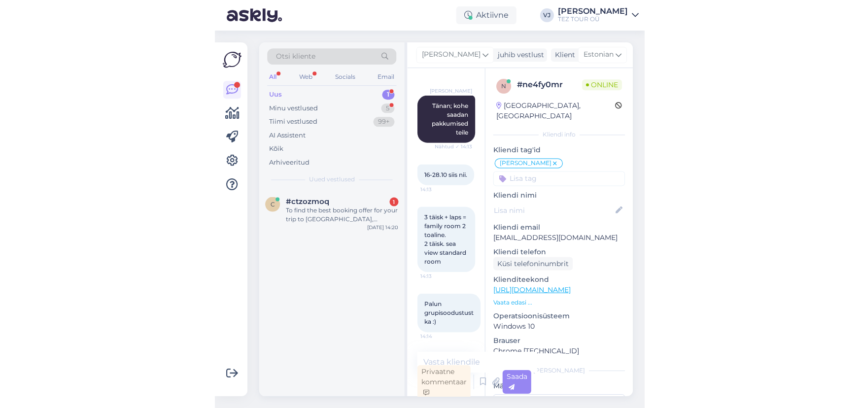
scroll to position [534, 0]
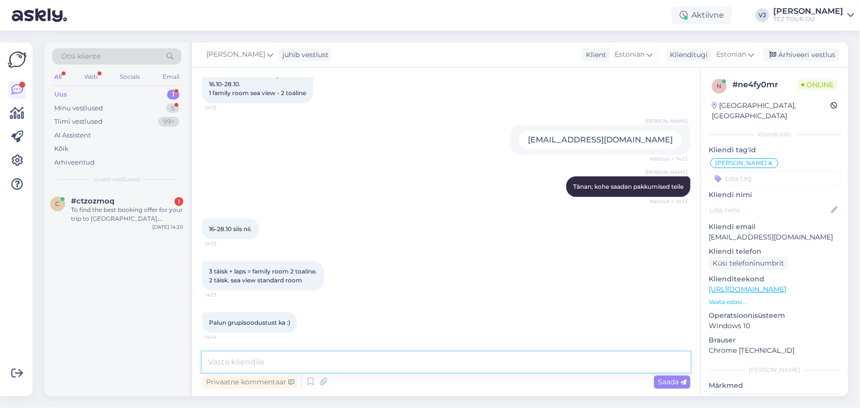
click at [335, 367] on textarea at bounding box center [446, 362] width 489 height 21
type textarea "Teen kõike võimaliku :)"
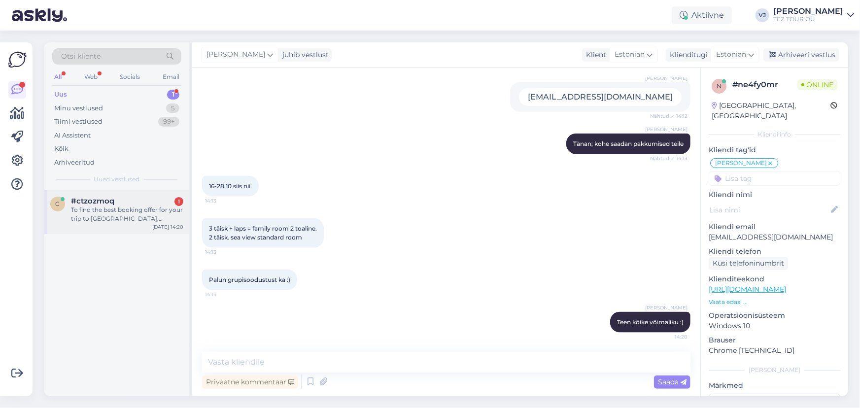
click at [138, 207] on div "To find the best booking offer for your trip to [GEOGRAPHIC_DATA], including ho…" at bounding box center [127, 215] width 112 height 18
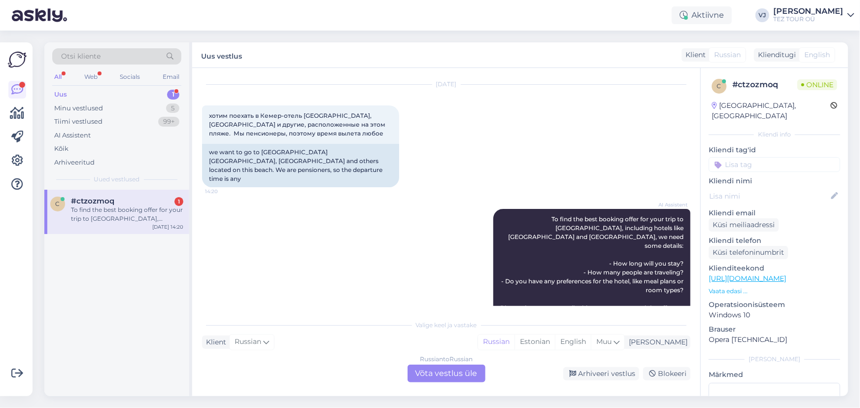
scroll to position [0, 0]
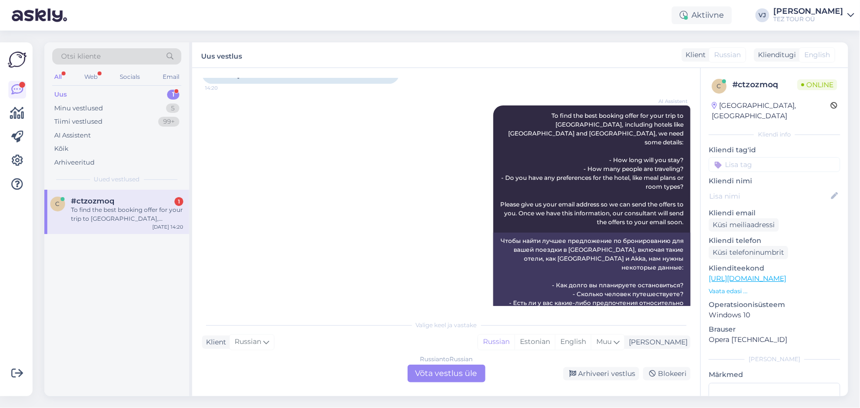
click at [432, 368] on div "Russian to Russian Võta vestlus üle" at bounding box center [447, 374] width 78 height 18
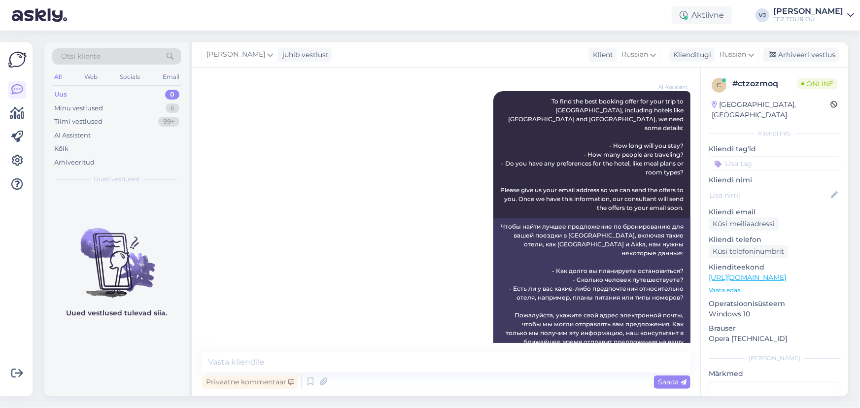
scroll to position [1, 0]
click at [771, 156] on input at bounding box center [775, 163] width 132 height 15
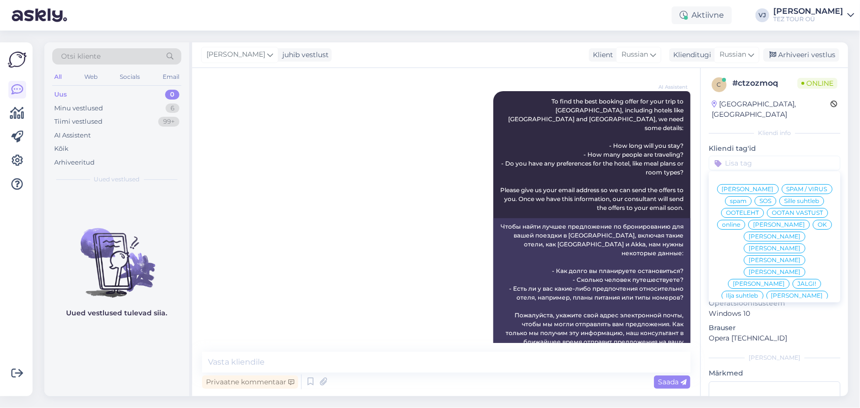
click at [767, 186] on span "[PERSON_NAME]" at bounding box center [748, 189] width 52 height 6
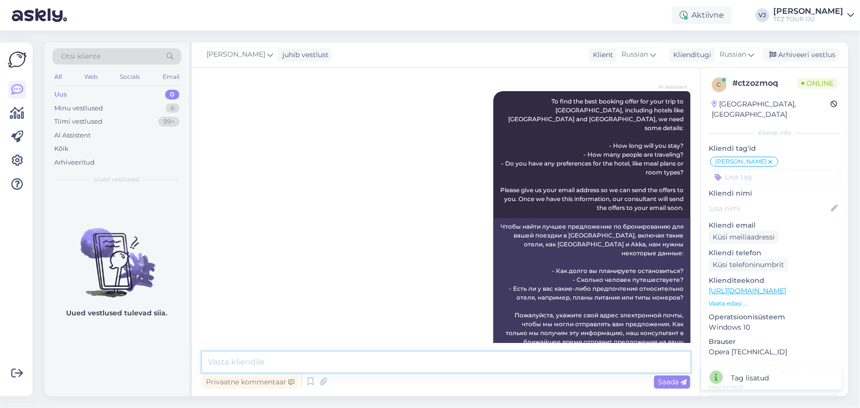
click at [341, 362] on textarea at bounding box center [446, 362] width 489 height 21
type textarea "Добрый день!"
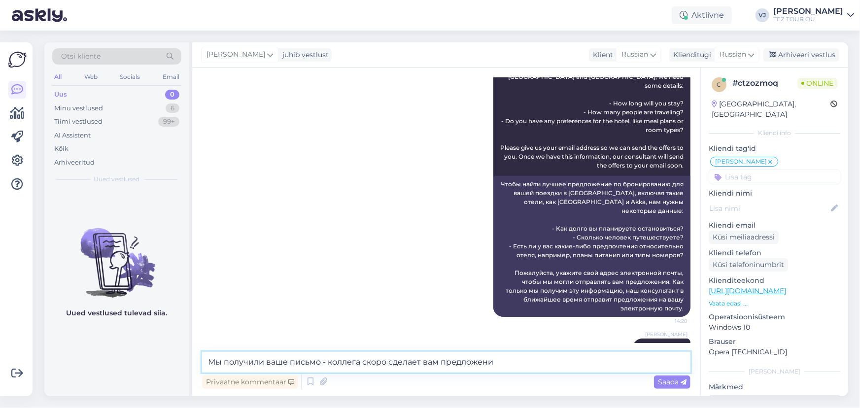
type textarea "Мы получили ваше письмо - коллега скоро сделает вам предложение"
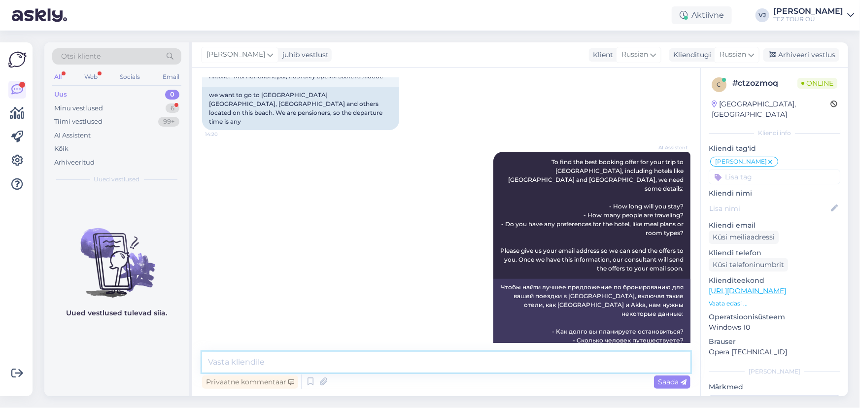
scroll to position [287, 0]
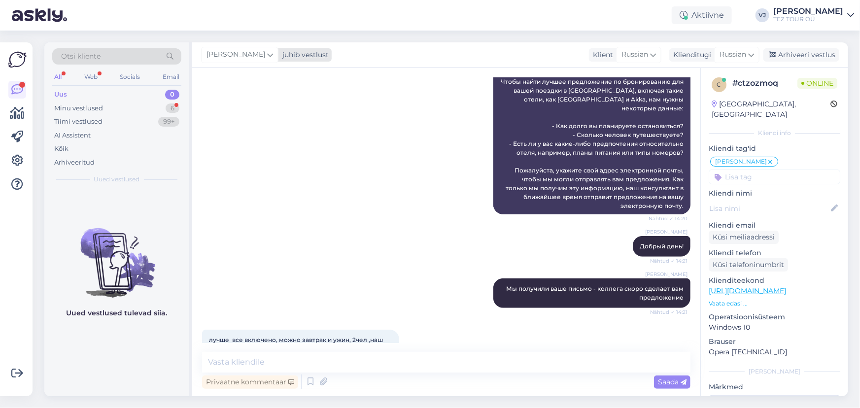
click at [267, 58] on icon at bounding box center [270, 54] width 6 height 11
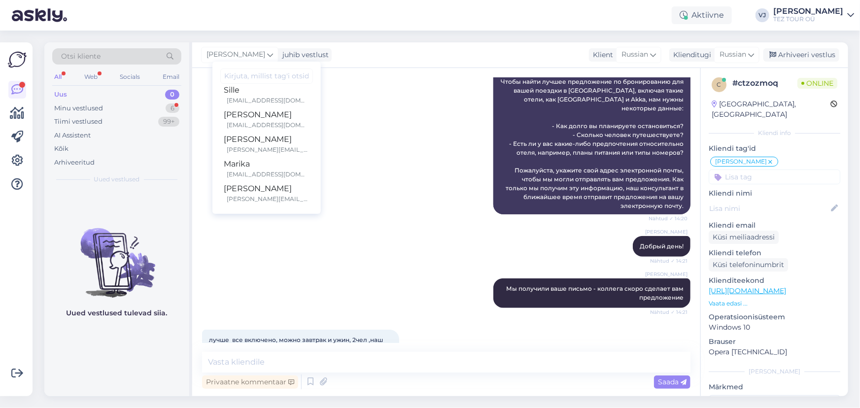
scroll to position [107, 0]
click at [277, 121] on div "[PERSON_NAME][EMAIL_ADDRESS][DOMAIN_NAME]" at bounding box center [268, 124] width 82 height 9
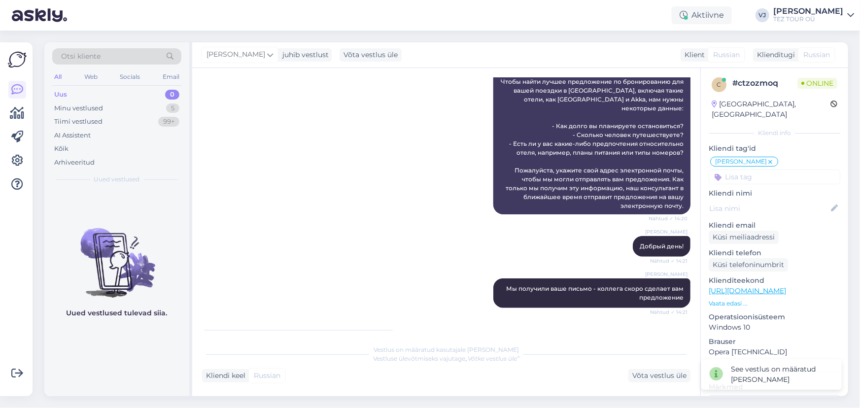
click at [775, 170] on input at bounding box center [775, 177] width 132 height 15
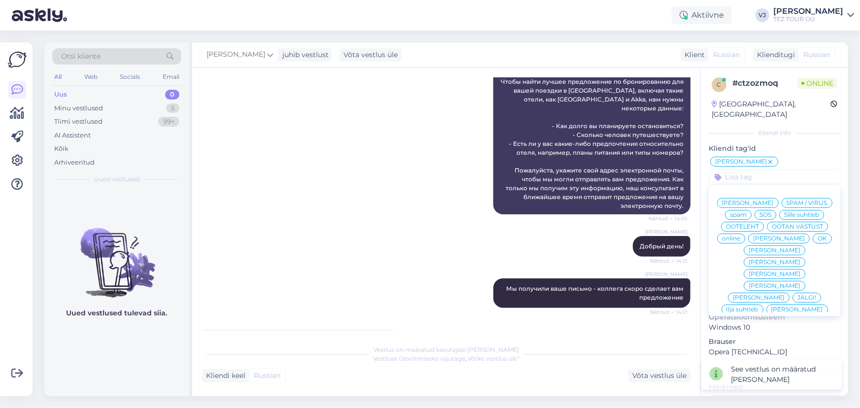
click at [764, 240] on span "[PERSON_NAME]" at bounding box center [779, 239] width 52 height 6
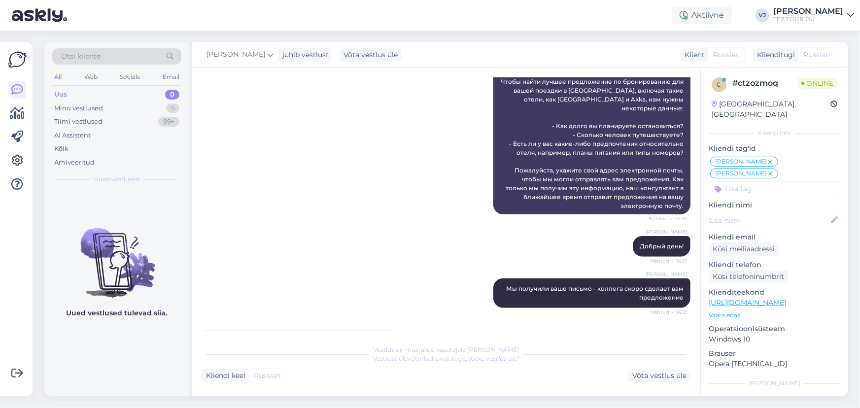
scroll to position [300, 0]
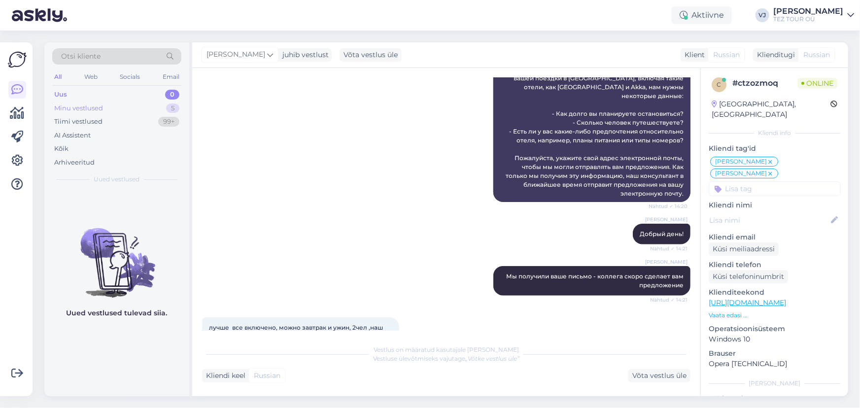
click at [137, 111] on div "Minu vestlused 5" at bounding box center [116, 109] width 129 height 14
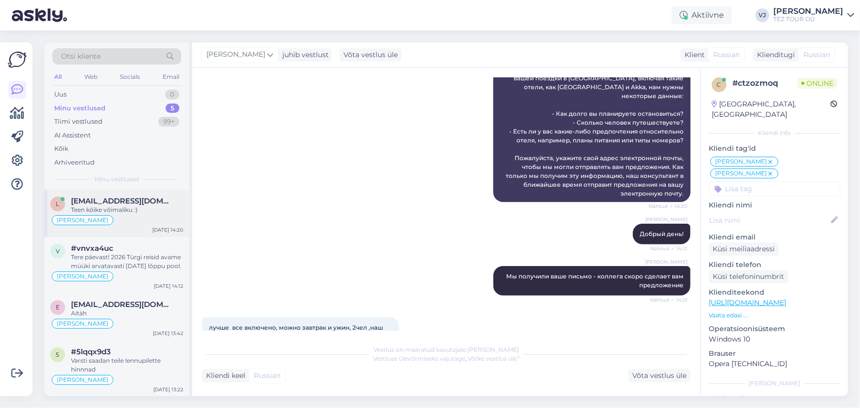
click at [137, 203] on span "[EMAIL_ADDRESS][DOMAIN_NAME]" at bounding box center [122, 201] width 103 height 9
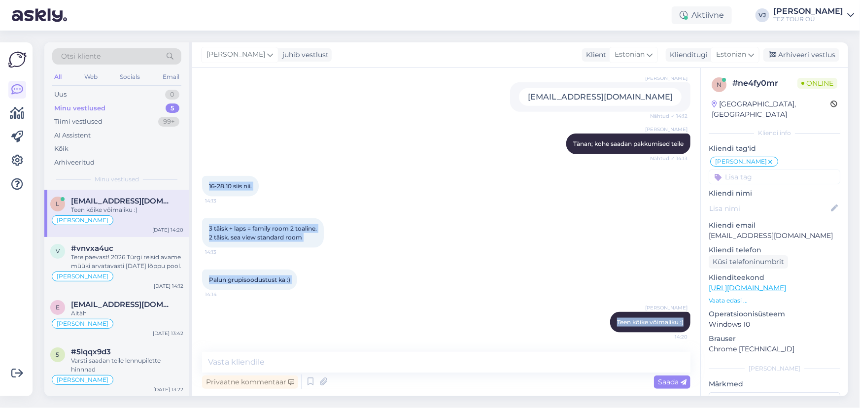
drag, startPoint x: 675, startPoint y: 321, endPoint x: 207, endPoint y: 178, distance: 490.0
click at [207, 178] on div "Vestlus algas [DATE] Tere! 14:09 Hello! AI Assistent Hello, how can we help you…" at bounding box center [451, 210] width 498 height 265
copy div "16-28.10 siis nii. 14:13 3 täisk + laps = family room 2 toaline. 2 täisk. sea v…"
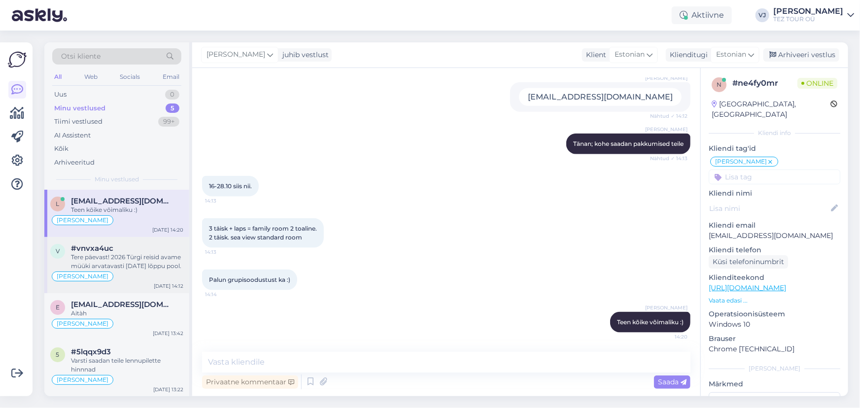
click at [150, 258] on div "Tere päevast! 2026 Türgi reisid avame müüki arvatavasti [DATE] lõppu pool." at bounding box center [127, 262] width 112 height 18
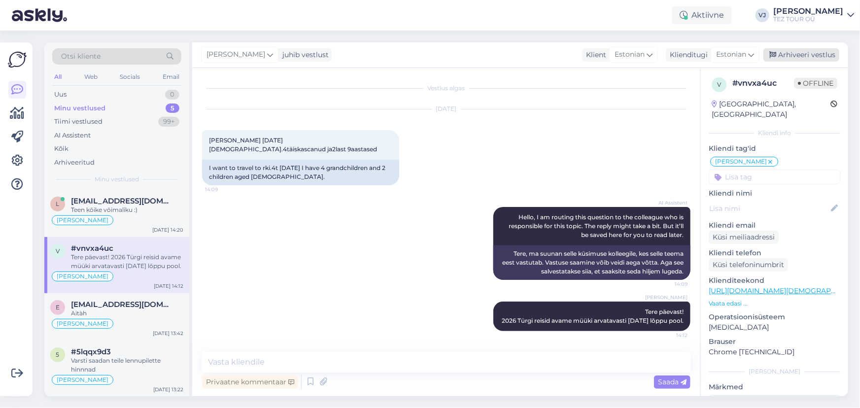
click at [822, 52] on div "Arhiveeri vestlus" at bounding box center [802, 54] width 76 height 13
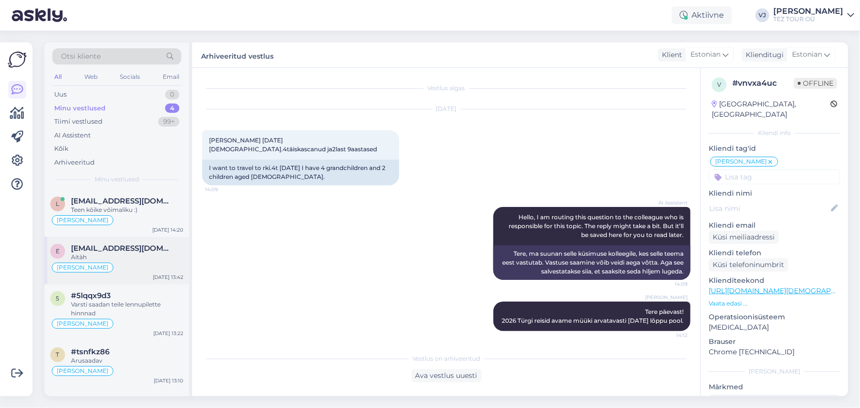
click at [171, 260] on div "Aitàh" at bounding box center [127, 257] width 112 height 9
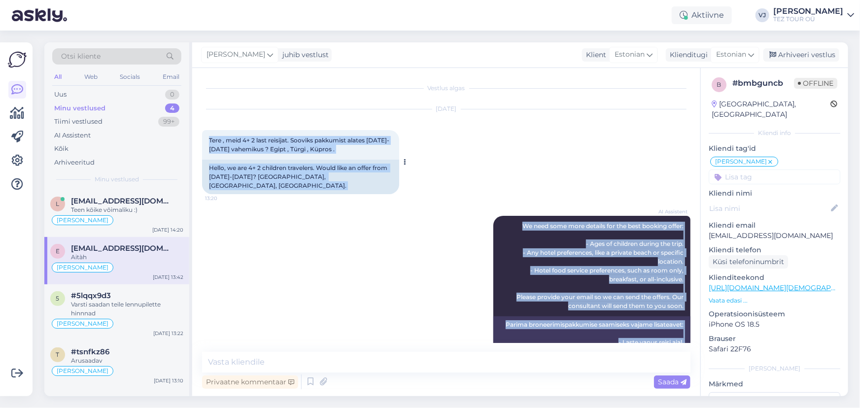
drag, startPoint x: 223, startPoint y: 322, endPoint x: 206, endPoint y: 138, distance: 185.2
click at [206, 138] on div "Vestlus algas [DATE] Tere , meid 4+ 2 last reisijat. Sooviks pakkumist alates […" at bounding box center [451, 210] width 498 height 265
copy div "Lore , ipsu 9+ 7 dolo sitametc. Adipisc elitseddo eiusmo 85-30 temporin utlabor…"
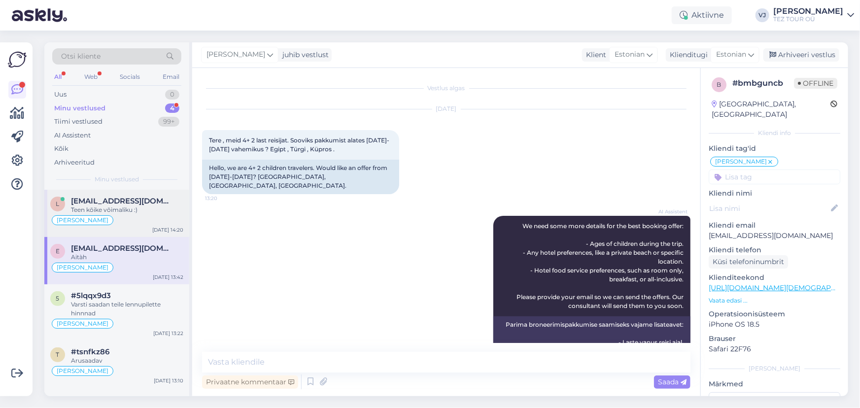
click at [122, 210] on div "Teen kõike võimaliku :)" at bounding box center [127, 210] width 112 height 9
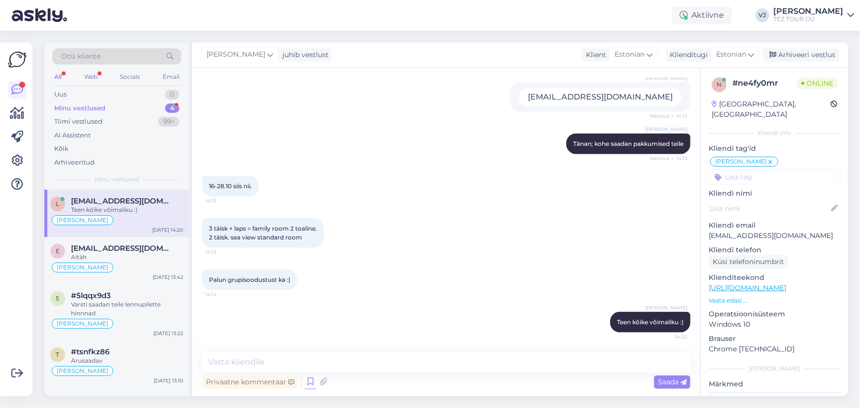
click at [309, 383] on icon at bounding box center [311, 382] width 12 height 15
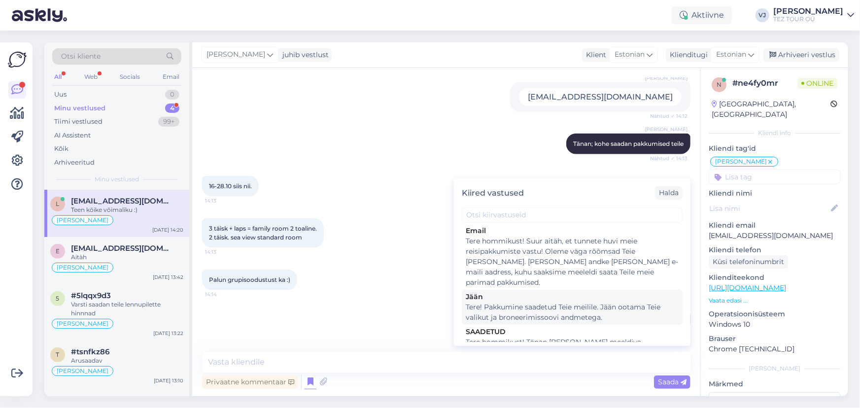
scroll to position [3, 0]
click at [598, 302] on div "Tere! Pakkumine saadetud Teie meilile. Jään ootama Teie valikut ja broneerimiss…" at bounding box center [572, 312] width 213 height 21
type textarea "Tere! Pakkumine saadetud Teie meilile. Jään ootama Teie valikut ja broneerimiss…"
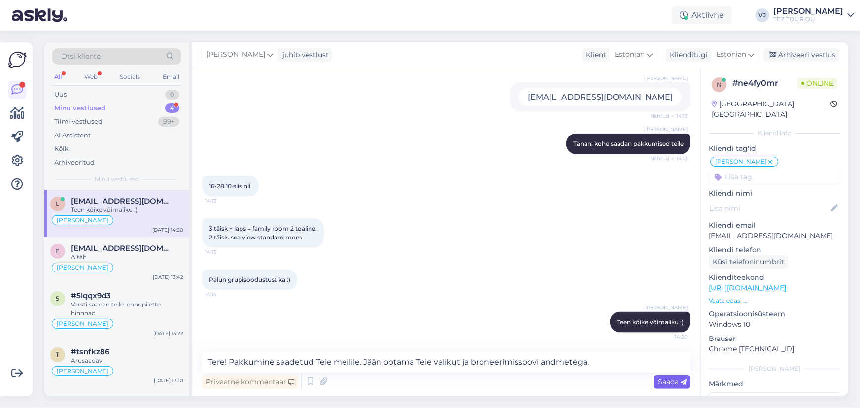
click at [679, 384] on span "Saada" at bounding box center [672, 382] width 29 height 9
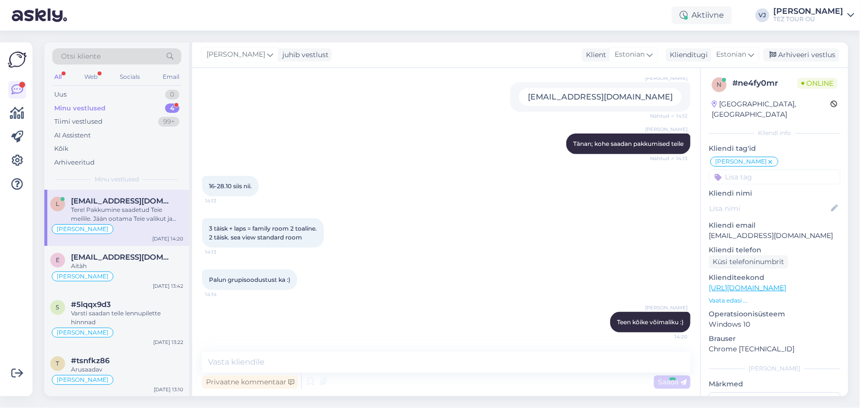
scroll to position [627, 0]
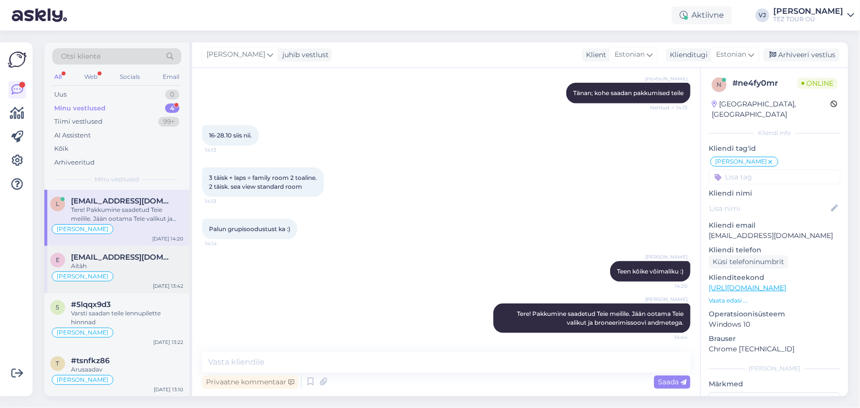
click at [119, 262] on div "Aitàh" at bounding box center [127, 266] width 112 height 9
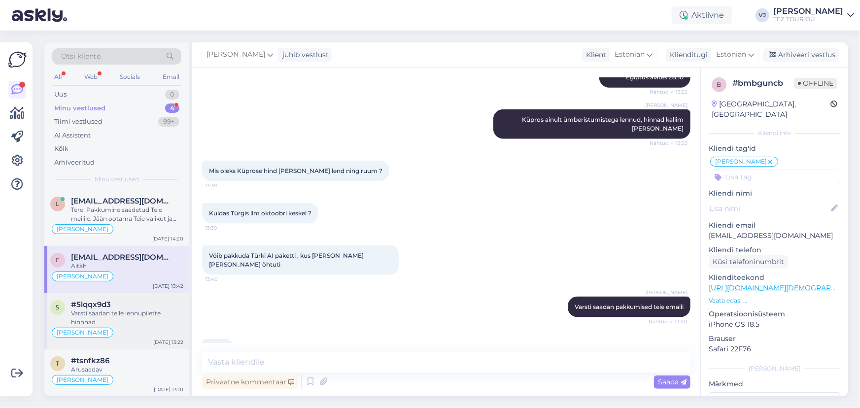
click at [106, 321] on div "Varsti saadan teile lennupilette hinnnad" at bounding box center [127, 318] width 112 height 18
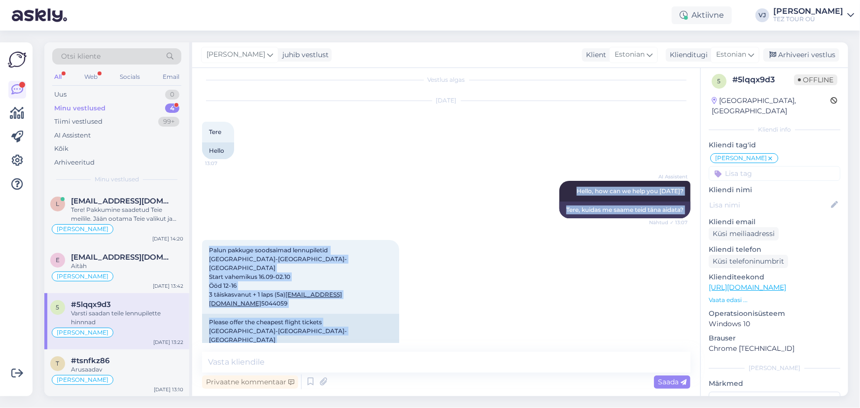
scroll to position [0, 0]
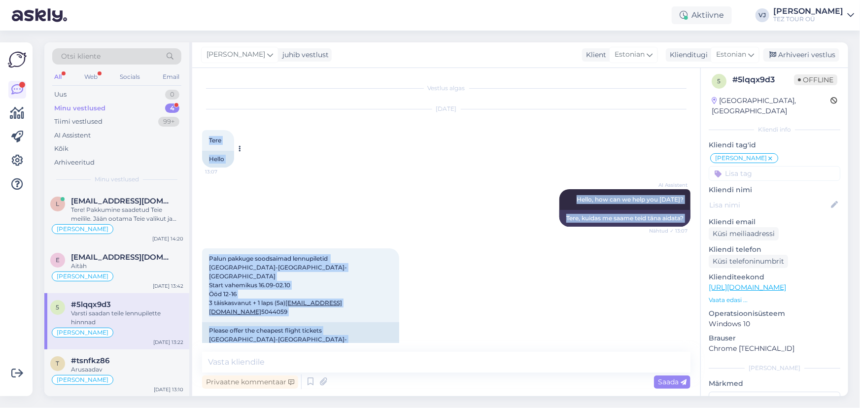
drag, startPoint x: 681, startPoint y: 326, endPoint x: 203, endPoint y: 132, distance: 516.4
click at [203, 132] on div "Vestlus algas [DATE] Tere 13:07 Hello AI Assistent Hello, how can we help you […" at bounding box center [451, 210] width 498 height 265
copy div "Lore 14:44 Ipsum DO Sitametco Adipi, eli sed do eius tem incid? Utlabo ✓ 97:52 …"
click at [309, 384] on icon at bounding box center [311, 382] width 12 height 15
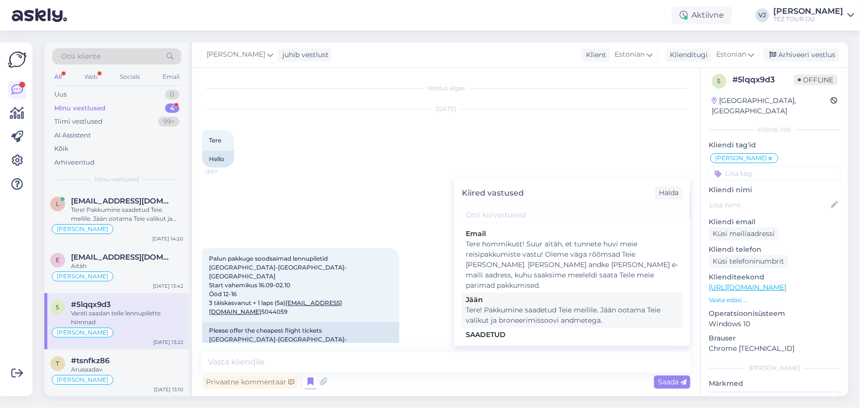
click at [587, 305] on div "Tere! Pakkumine saadetud Teie meilile. Jään ootama Teie valikut ja broneerimiss…" at bounding box center [572, 315] width 213 height 21
type textarea "Tere! Pakkumine saadetud Teie meilile. Jään ootama Teie valikut ja broneerimiss…"
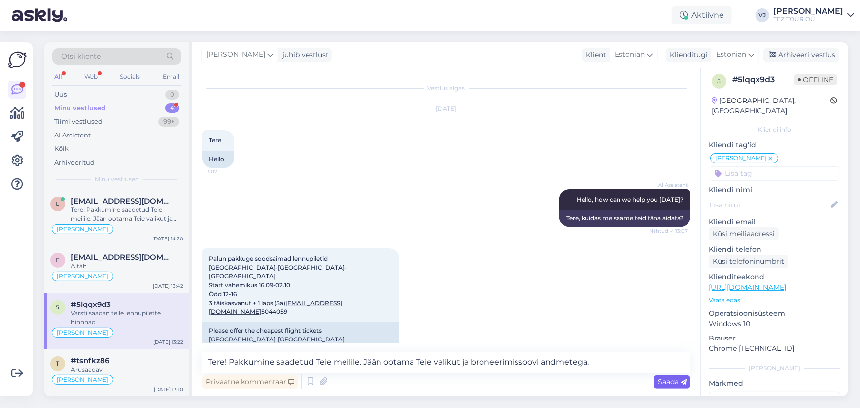
drag, startPoint x: 680, startPoint y: 390, endPoint x: 682, endPoint y: 381, distance: 8.6
click at [680, 390] on div "Privaatne kommentaar Saada" at bounding box center [446, 382] width 489 height 19
click at [682, 381] on icon at bounding box center [684, 383] width 6 height 6
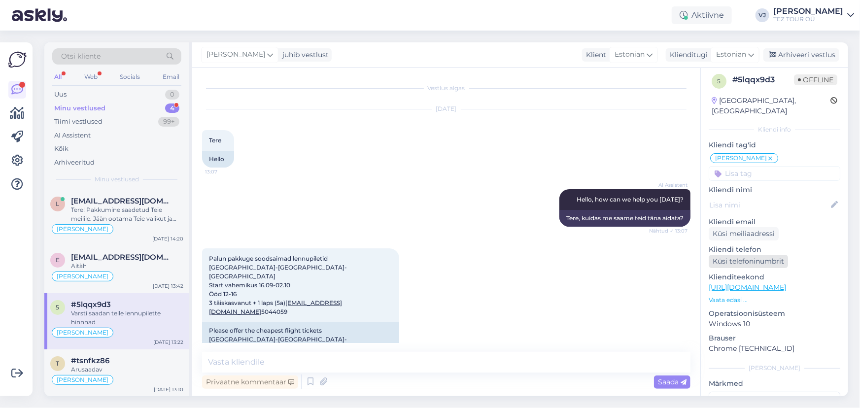
scroll to position [541, 0]
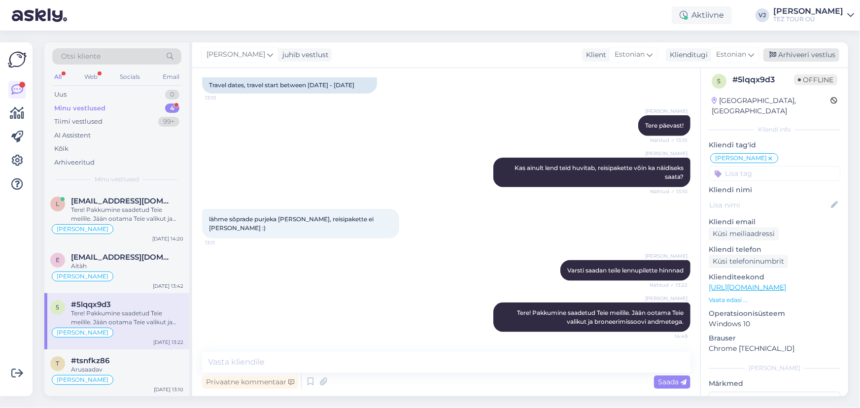
click at [800, 52] on div "Arhiveeri vestlus" at bounding box center [802, 54] width 76 height 13
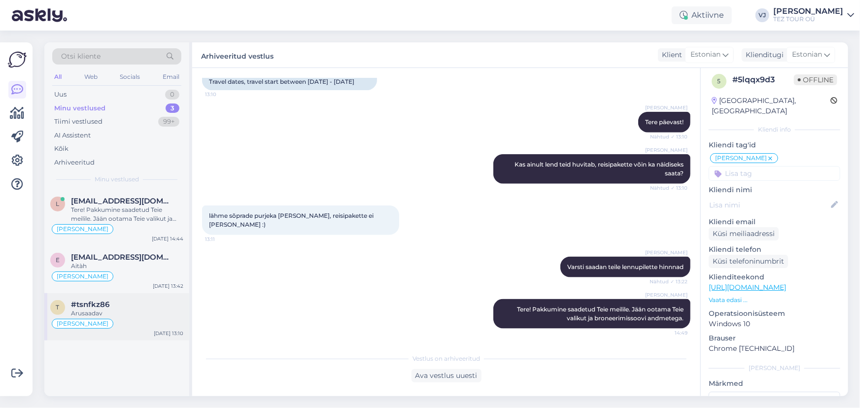
click at [134, 336] on div "t #tsnfkz86 Arusaadav [PERSON_NAME] [DATE] 13:10" at bounding box center [116, 316] width 145 height 47
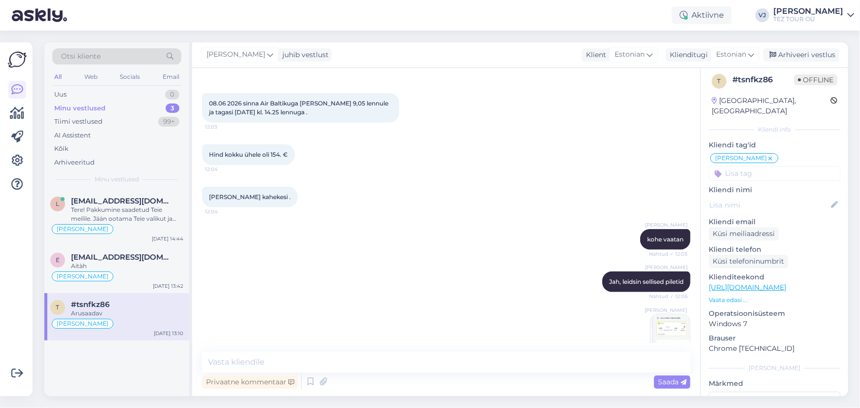
scroll to position [698, 0]
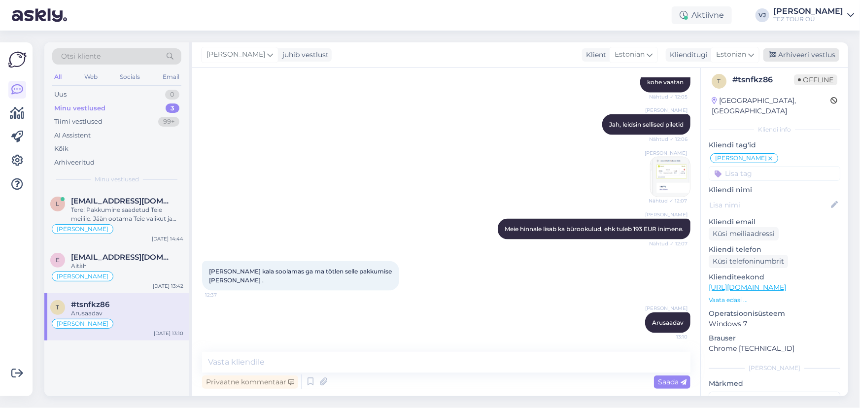
click at [815, 50] on div "Arhiveeri vestlus" at bounding box center [802, 54] width 76 height 13
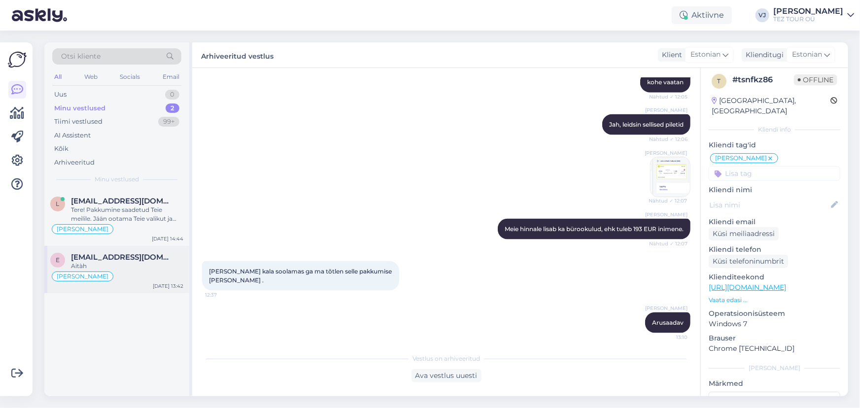
click at [168, 278] on div "[PERSON_NAME]" at bounding box center [116, 277] width 133 height 12
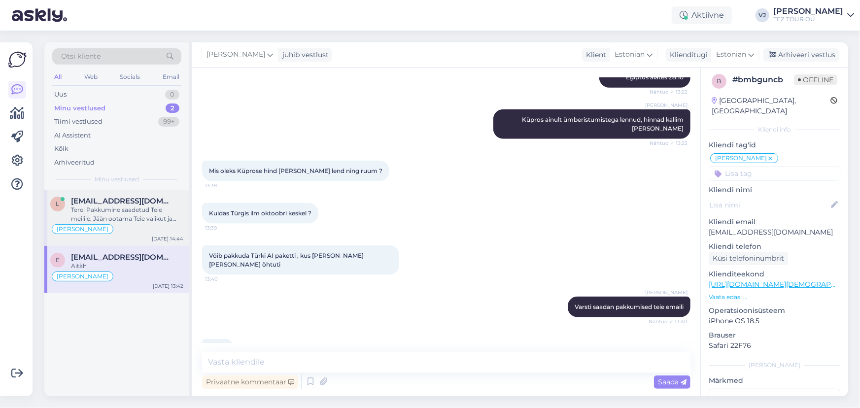
click at [123, 222] on div "Tere! Pakkumine saadetud Teie meilile. Jään ootama Teie valikut ja broneerimiss…" at bounding box center [127, 215] width 112 height 18
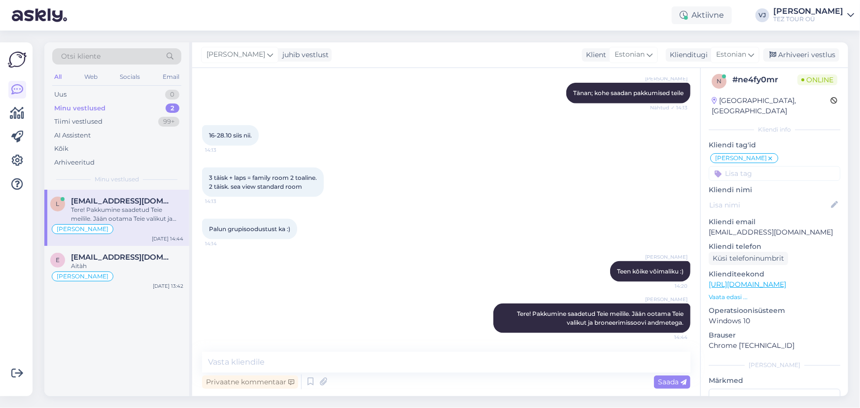
click at [523, 193] on div "3 täisk + laps = family room 2 toaline. 2 täisk. sea view standard room 14:13" at bounding box center [446, 182] width 489 height 51
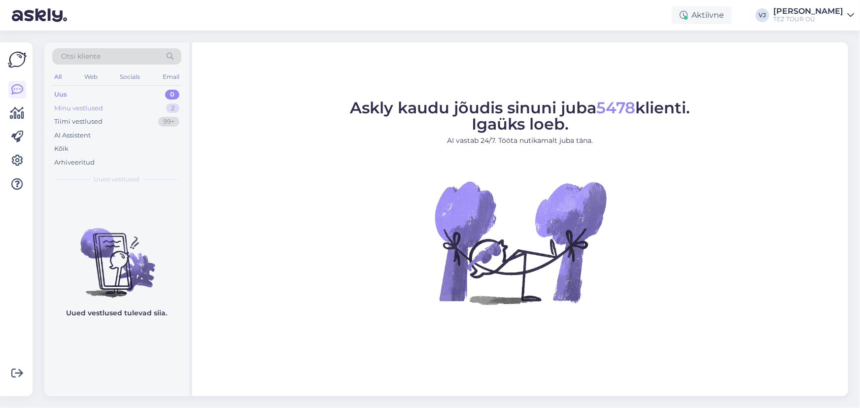
click at [154, 102] on div "Minu vestlused 2" at bounding box center [116, 109] width 129 height 14
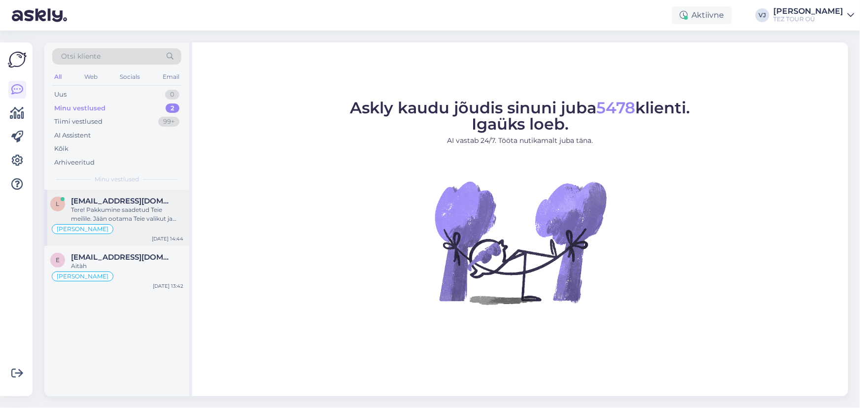
click at [156, 211] on div "Tere! Pakkumine saadetud Teie meilile. Jään ootama Teie valikut ja broneerimiss…" at bounding box center [127, 215] width 112 height 18
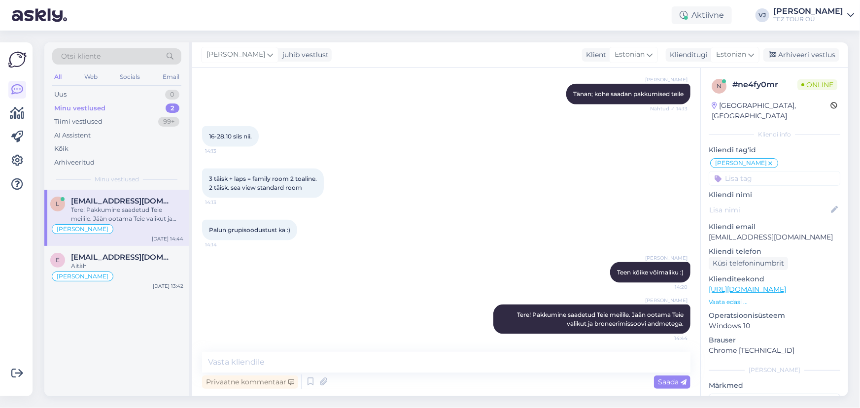
scroll to position [627, 0]
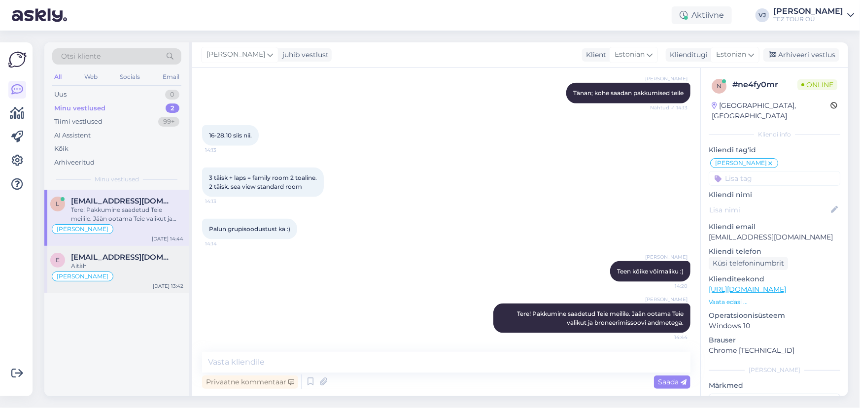
click at [148, 250] on div "e evesagen00@gmail.com Aitàh Vladimir Suhtleb Aug 26 13:42" at bounding box center [116, 269] width 145 height 47
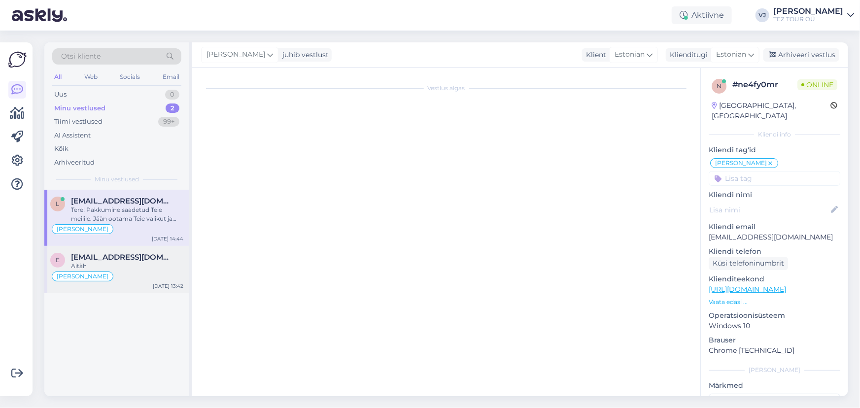
scroll to position [626, 0]
